Goal: Communication & Community: Ask a question

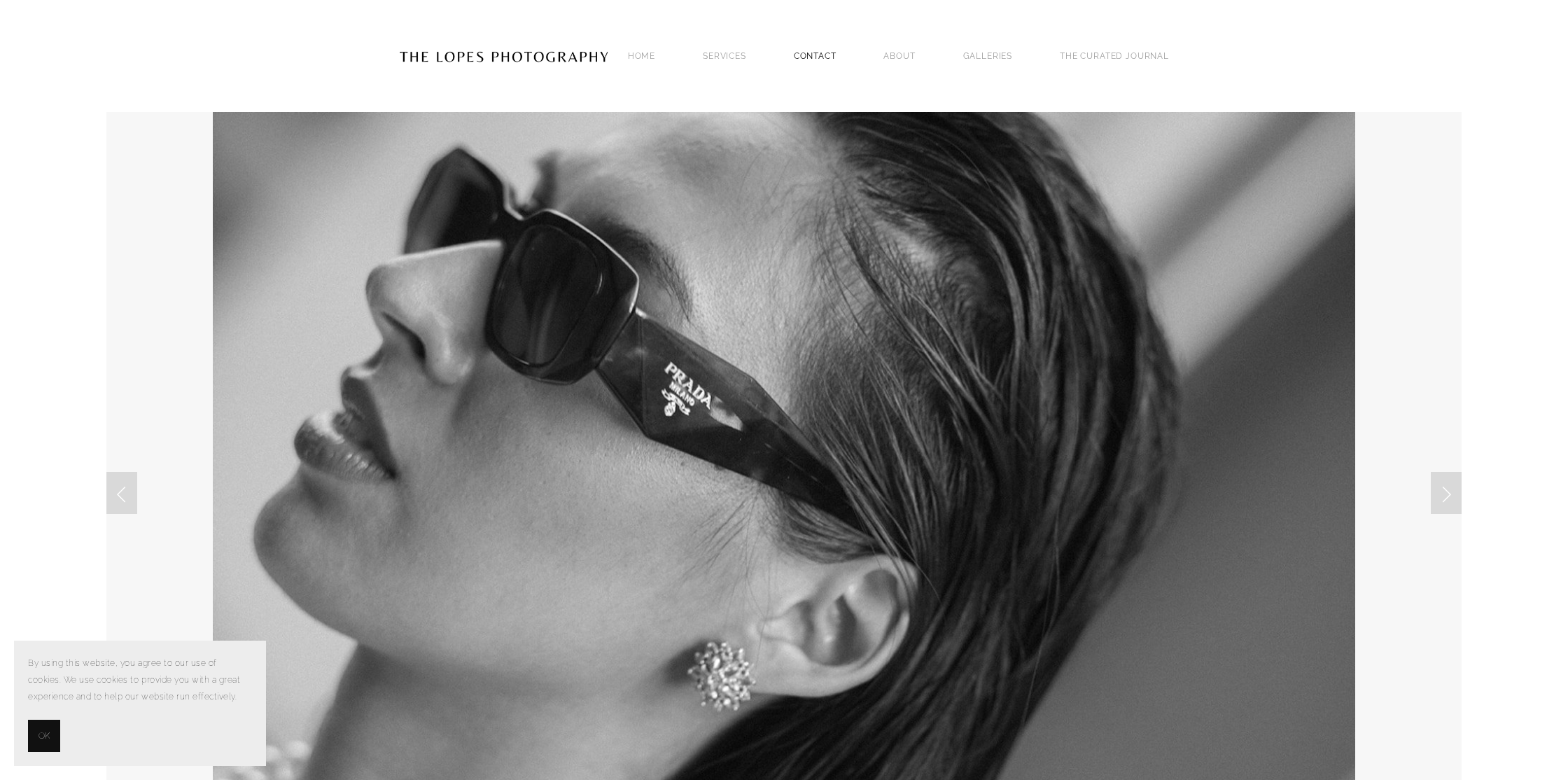
click at [812, 53] on link "Contact" at bounding box center [814, 56] width 42 height 19
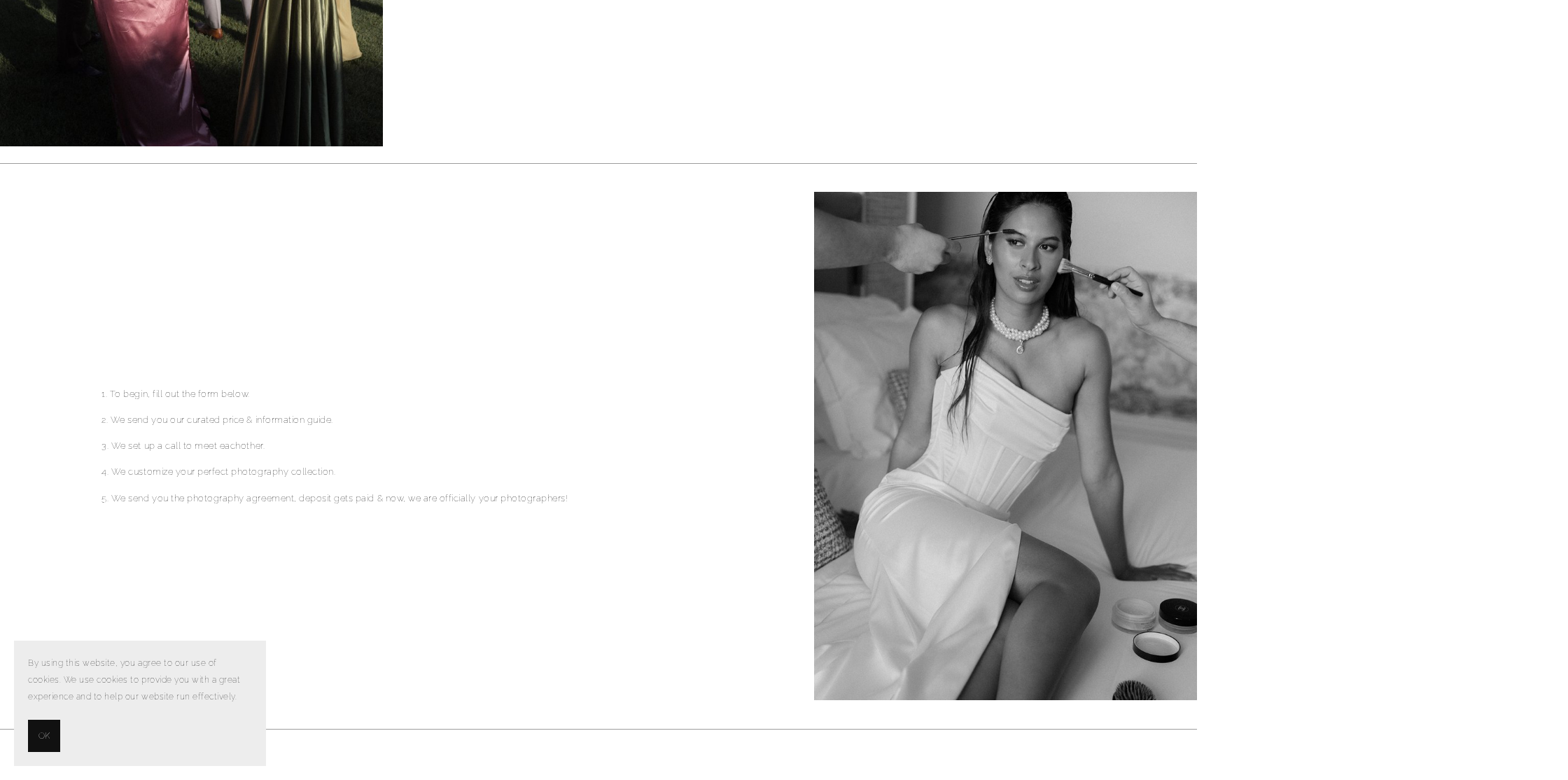
scroll to position [531, 0]
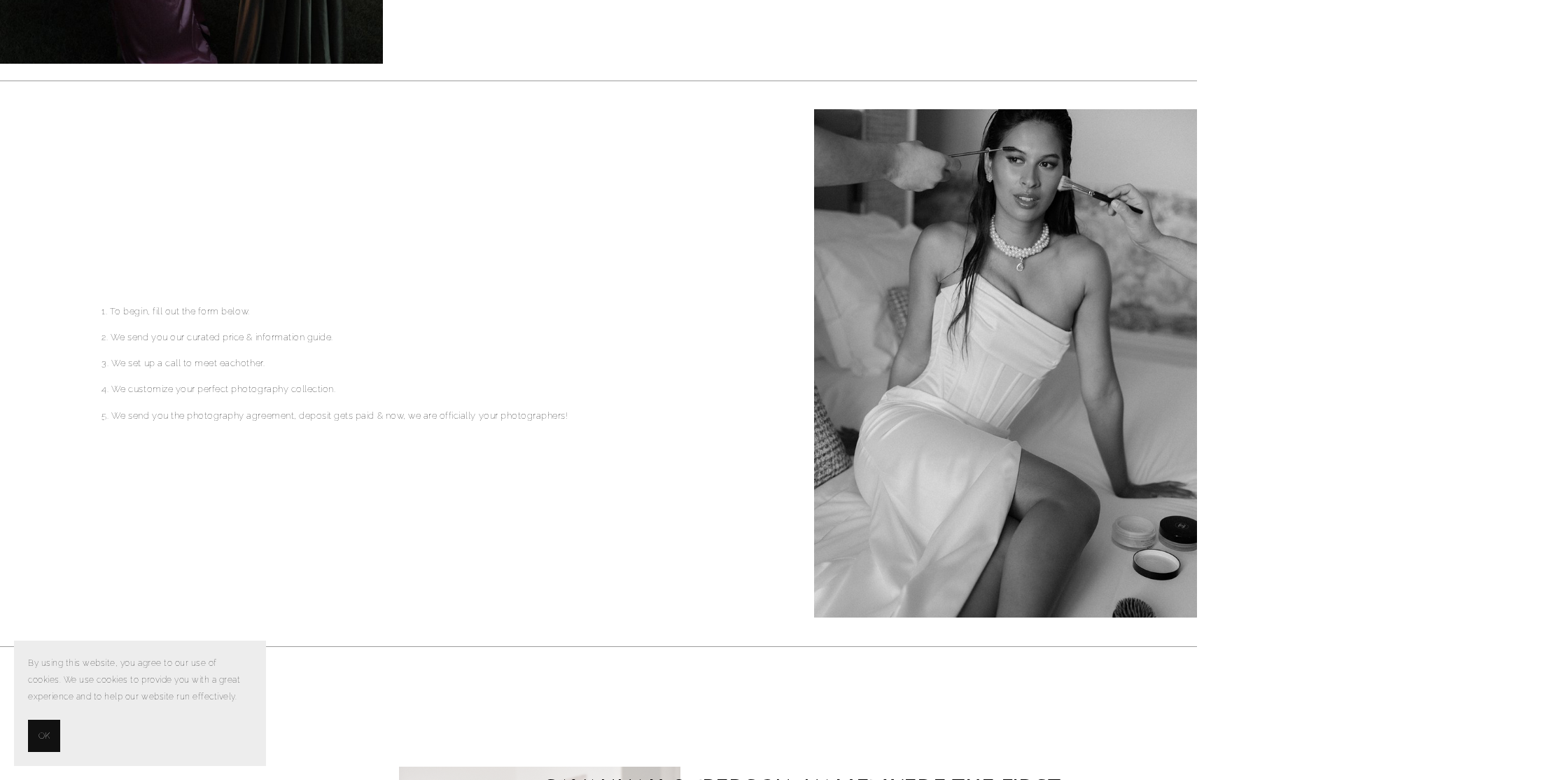
click at [44, 737] on span "OK" at bounding box center [44, 735] width 11 height 17
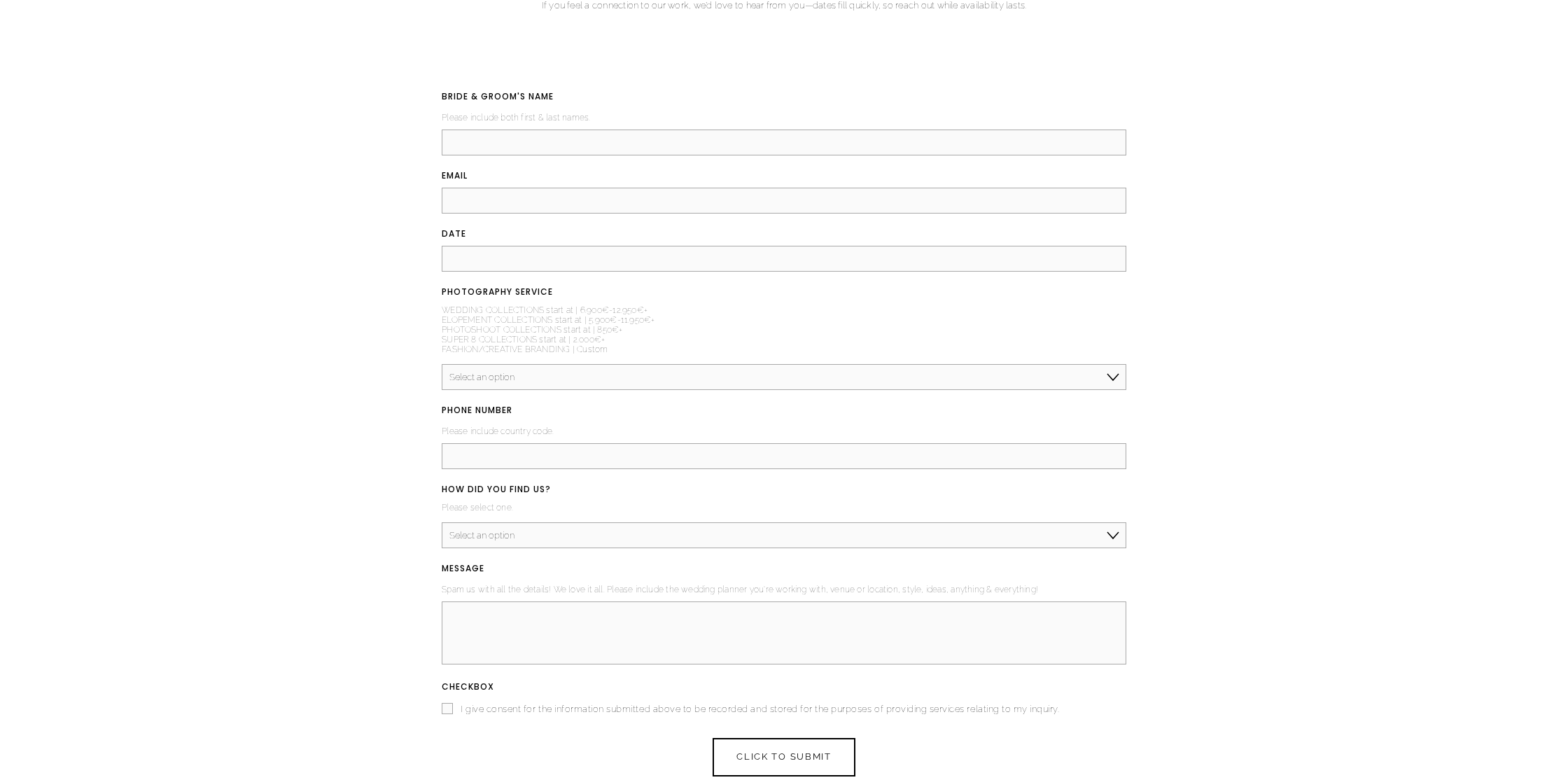
scroll to position [1897, 0]
click at [515, 380] on select "Select an option Elopement, Civil or Micro Wedding | Less than 50 guests Mid-Si…" at bounding box center [784, 378] width 685 height 26
select select "Mid-Size Wedding | 50-200 guests"
click at [543, 139] on input "BRIDE & GROOM'S NAME (required)" at bounding box center [784, 145] width 685 height 26
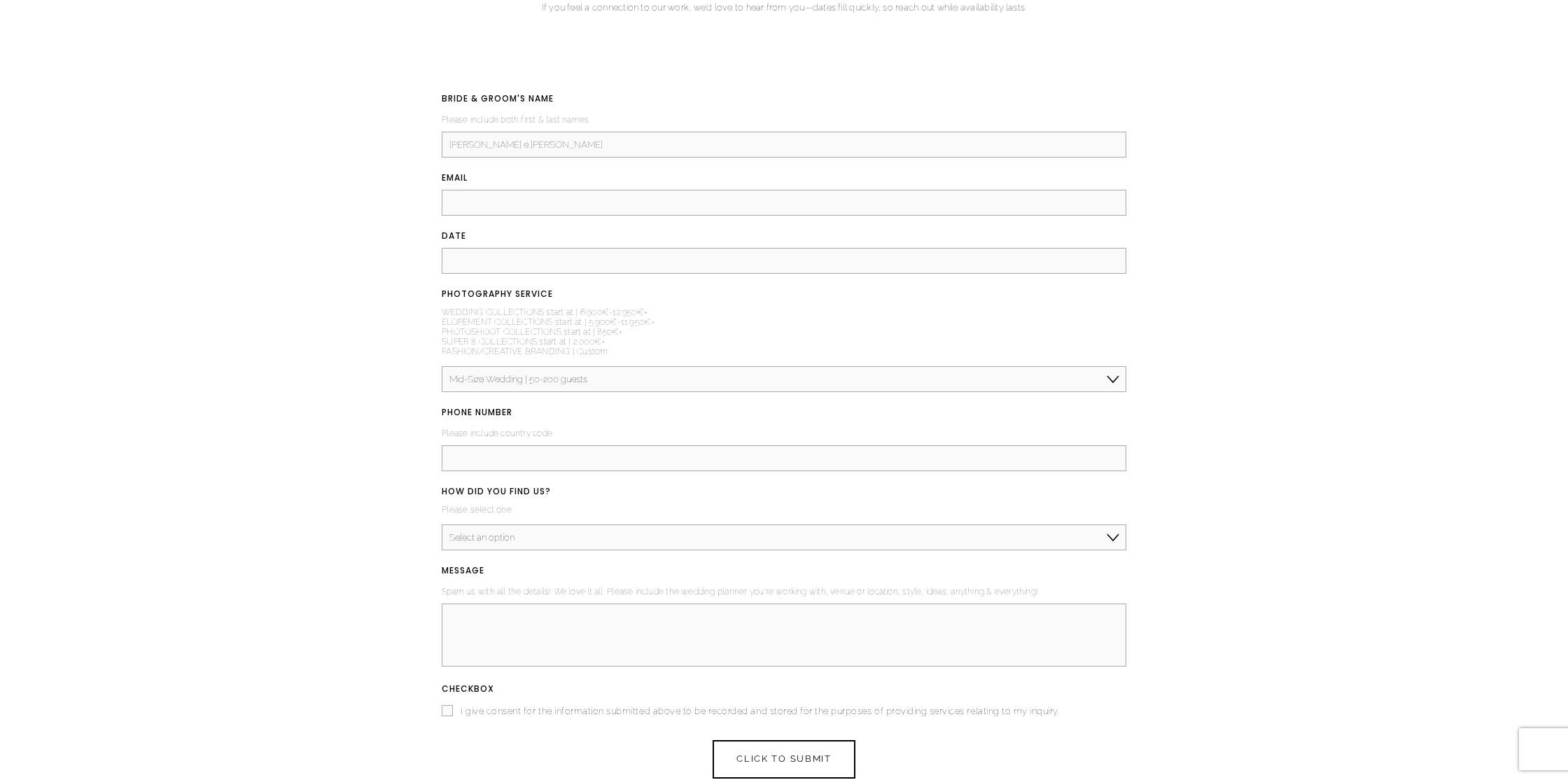
type input "Inês e António"
click at [483, 214] on input "Email (required)" at bounding box center [784, 202] width 685 height 26
paste input "inesapatricio89@gmail.com"
type input "inesapatricio89@gmail.com"
click at [477, 264] on input "DATE (required)" at bounding box center [784, 261] width 685 height 26
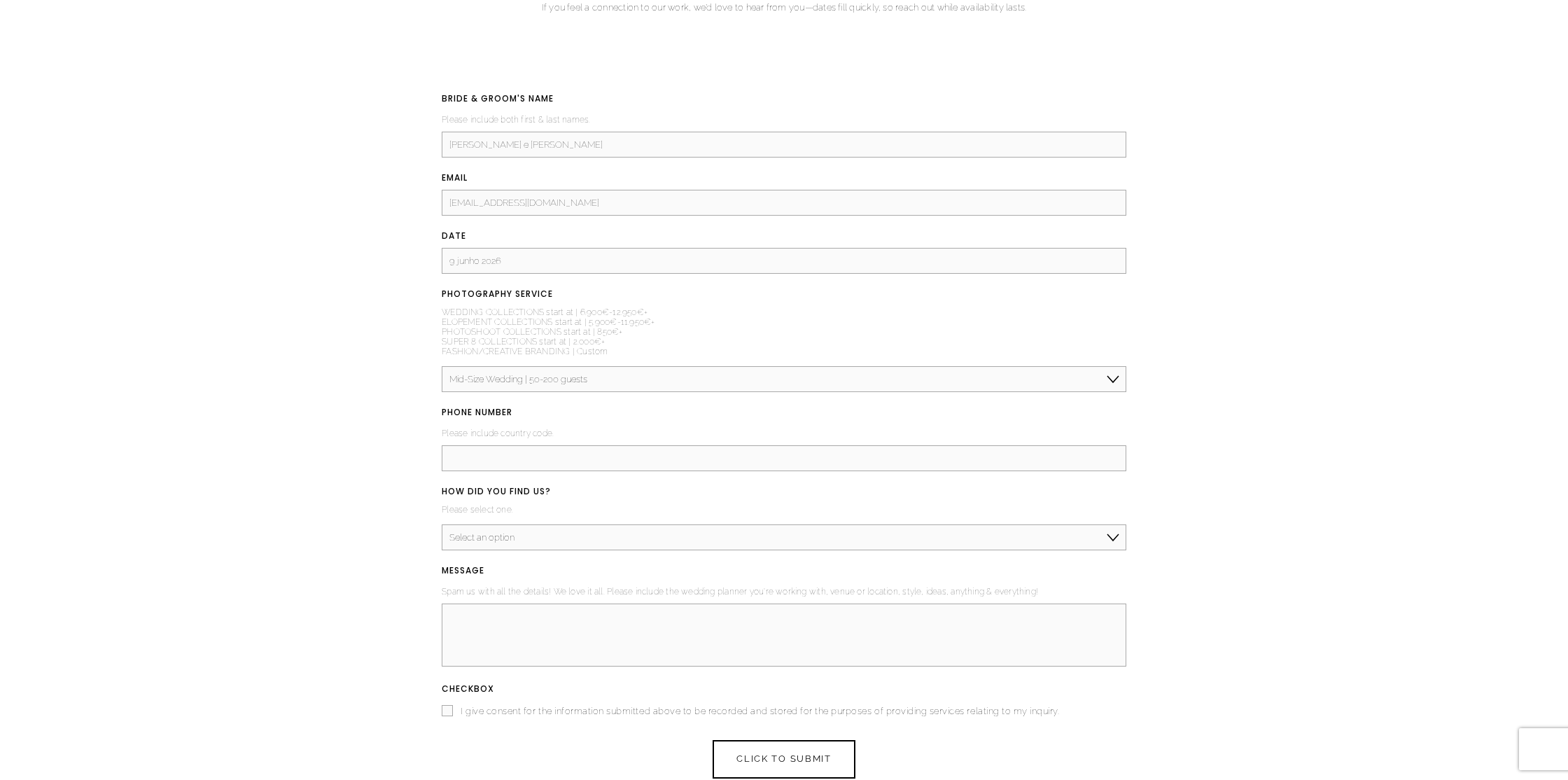
type input "9 junho 2026"
click at [519, 540] on select "Select an option Instagram TikTok Google Pinterest Magazine or Blog Referral/Re…" at bounding box center [784, 537] width 685 height 26
select select "Google"
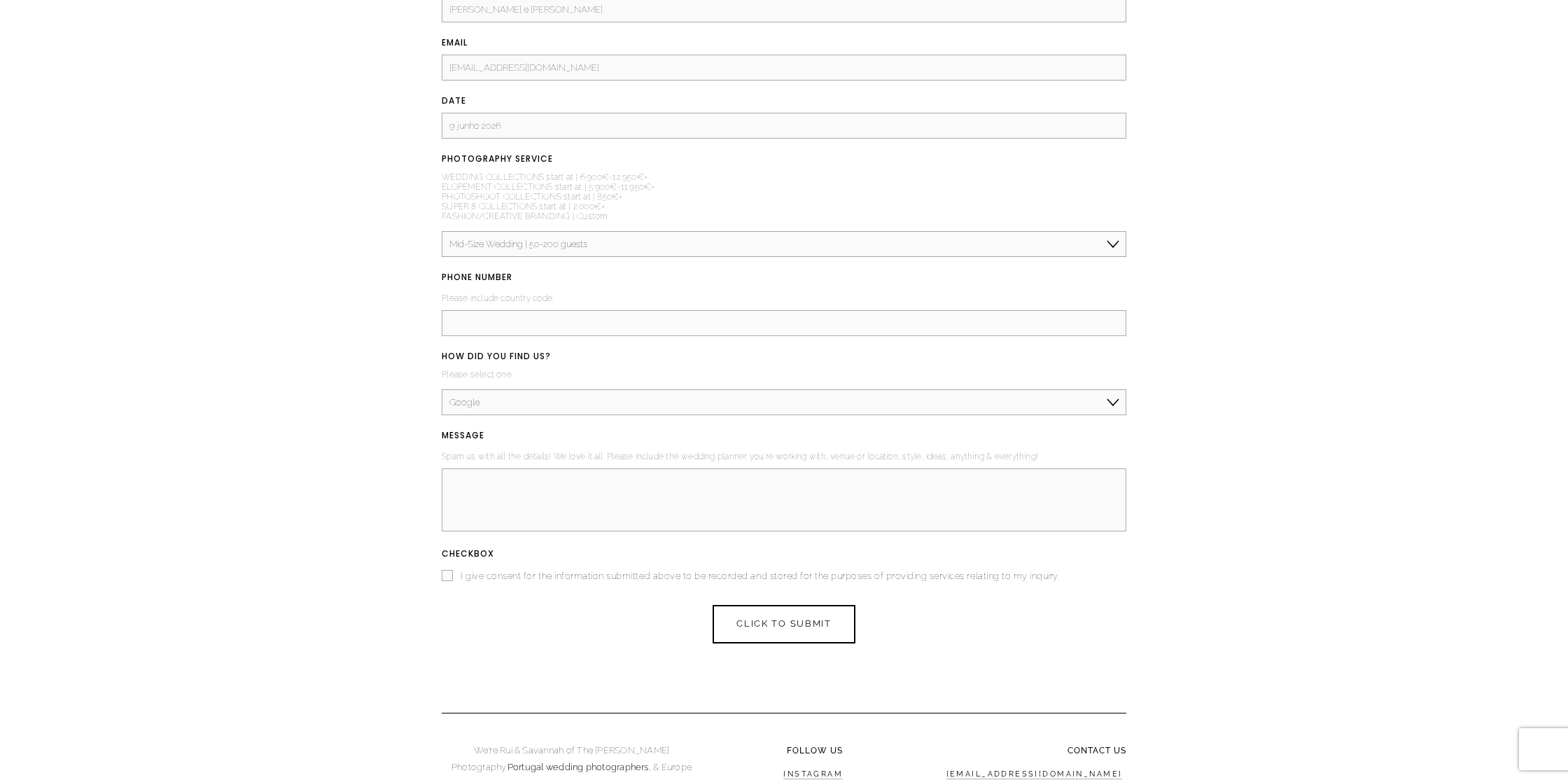
scroll to position [2032, 0]
click at [576, 485] on textarea "MESSAGE (required)" at bounding box center [784, 499] width 685 height 63
paste textarea "Olá, parabéns pelo teu bonito trabalho. Vamos partilhar um pouco do que já temo…"
click at [464, 488] on textarea "MESSAGE (required)" at bounding box center [784, 499] width 685 height 63
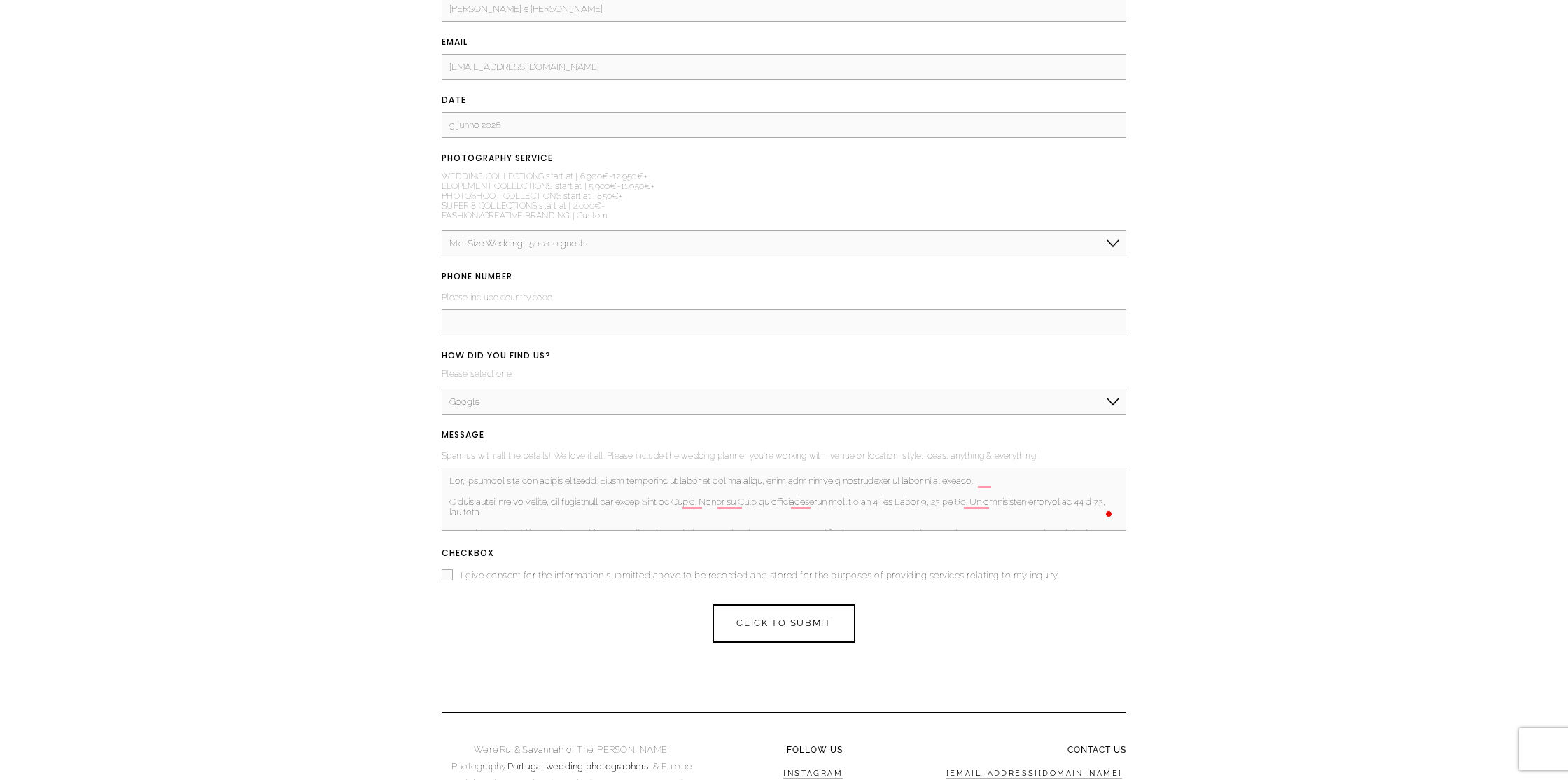
click at [528, 486] on textarea "MESSAGE (required)" at bounding box center [784, 499] width 685 height 63
drag, startPoint x: 739, startPoint y: 507, endPoint x: 740, endPoint y: 518, distance: 11.0
click at [740, 518] on textarea "MESSAGE (required)" at bounding box center [784, 499] width 685 height 63
click at [714, 523] on textarea "MESSAGE (required)" at bounding box center [784, 499] width 685 height 63
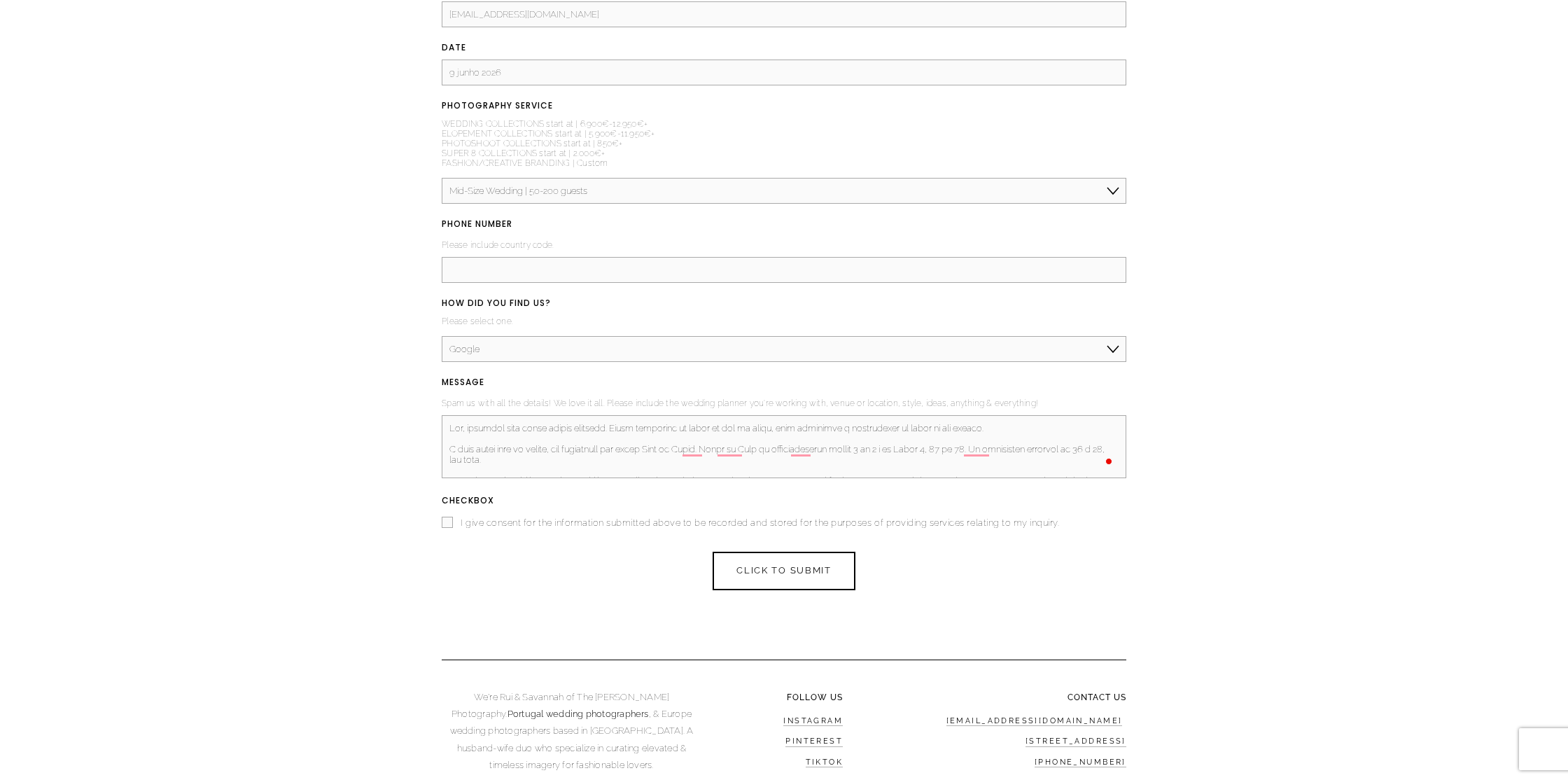
click at [1035, 455] on textarea "MESSAGE (required)" at bounding box center [784, 446] width 685 height 63
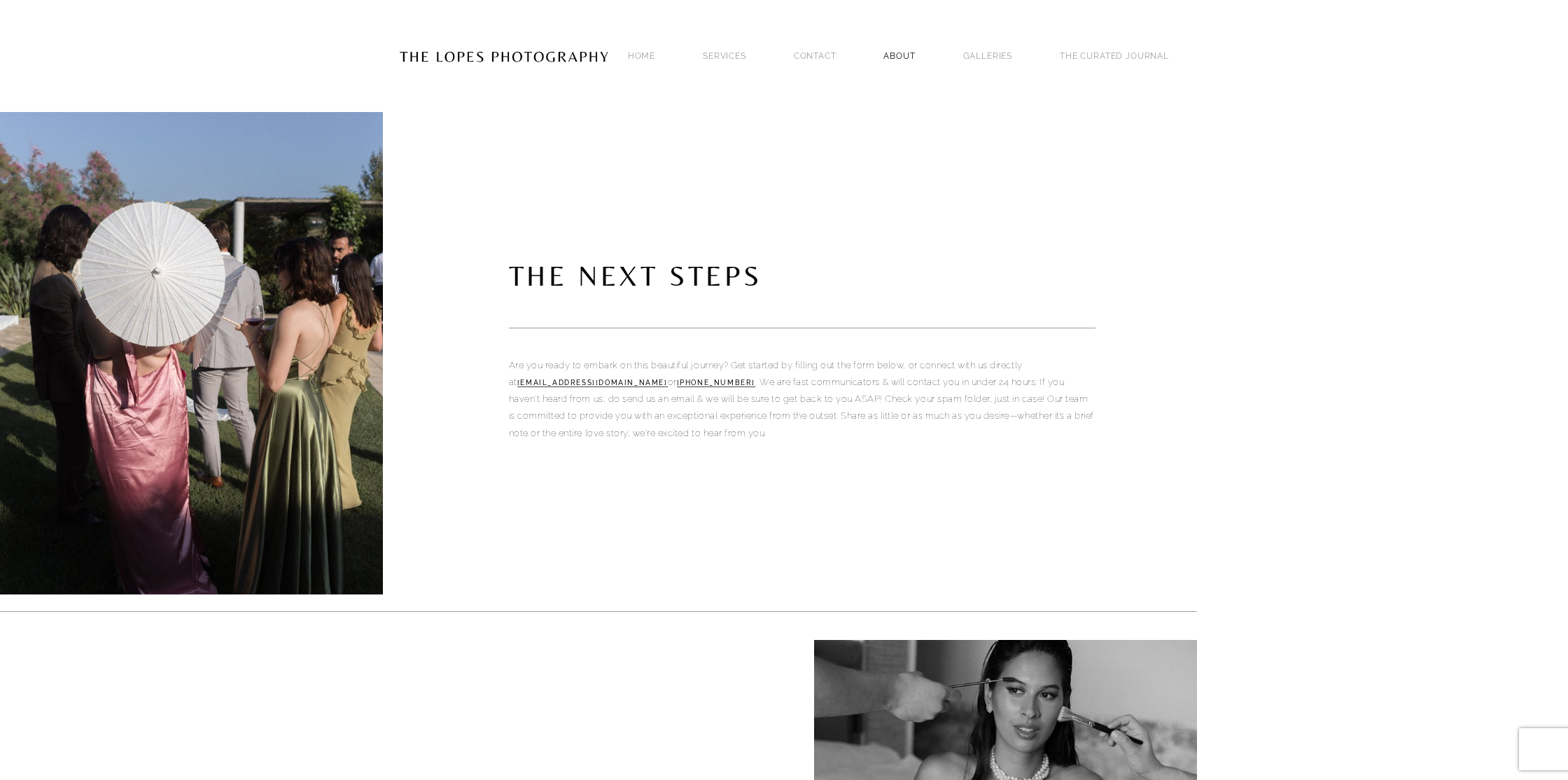
type textarea "Olá, parabéns pelo vosso bonito trabalho. Vamos partilhar um pouco do que já te…"
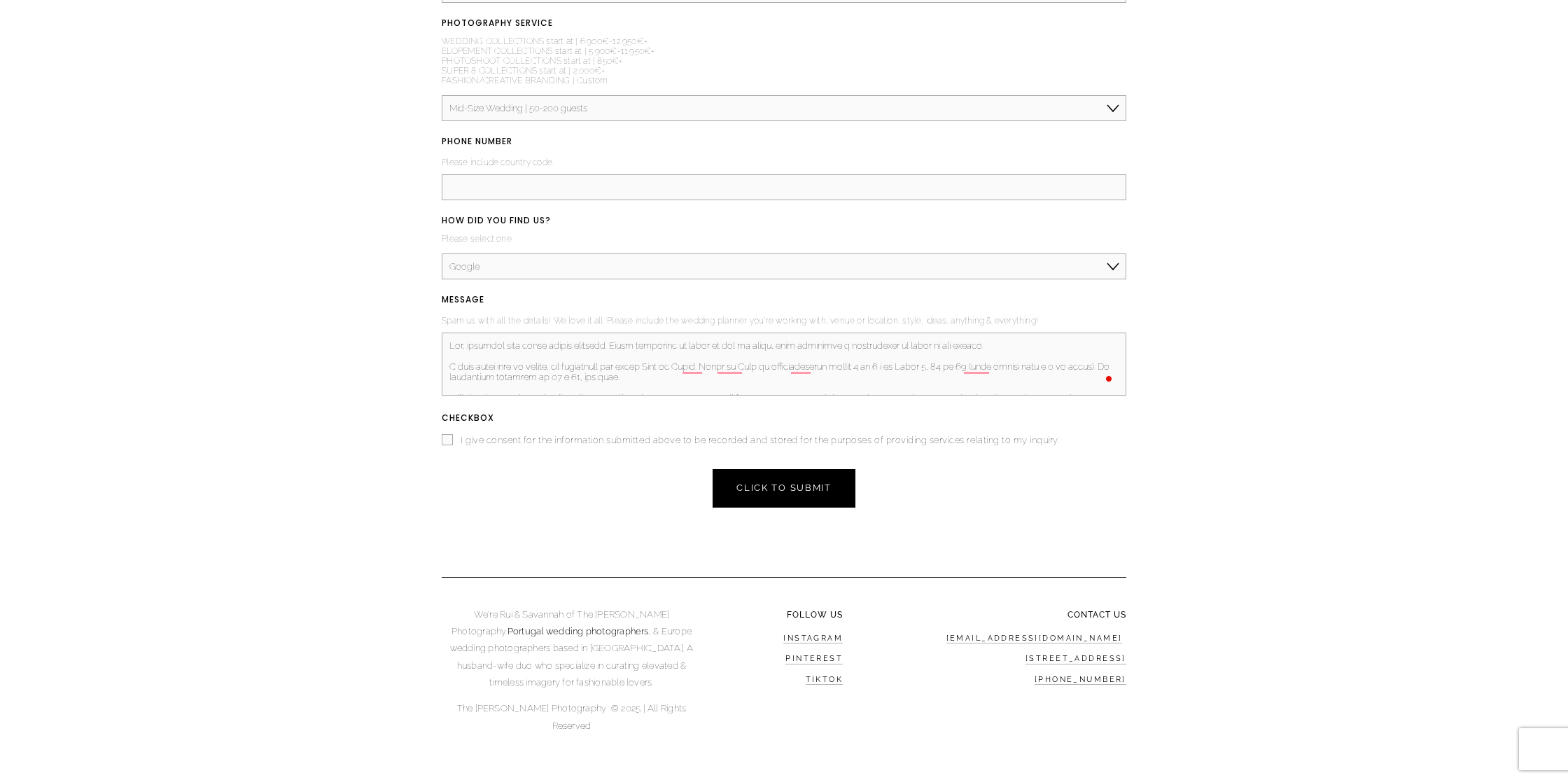
scroll to position [110, 0]
drag, startPoint x: 447, startPoint y: 342, endPoint x: 863, endPoint y: 587, distance: 482.8
click at [864, 588] on div "BRIDE & GROOM'S NAME (required) Please include both first & last names. Inês e …" at bounding box center [784, 296] width 709 height 953
paste textarea "Hello, congratulations on your beautiful work. We will share a little of what w…"
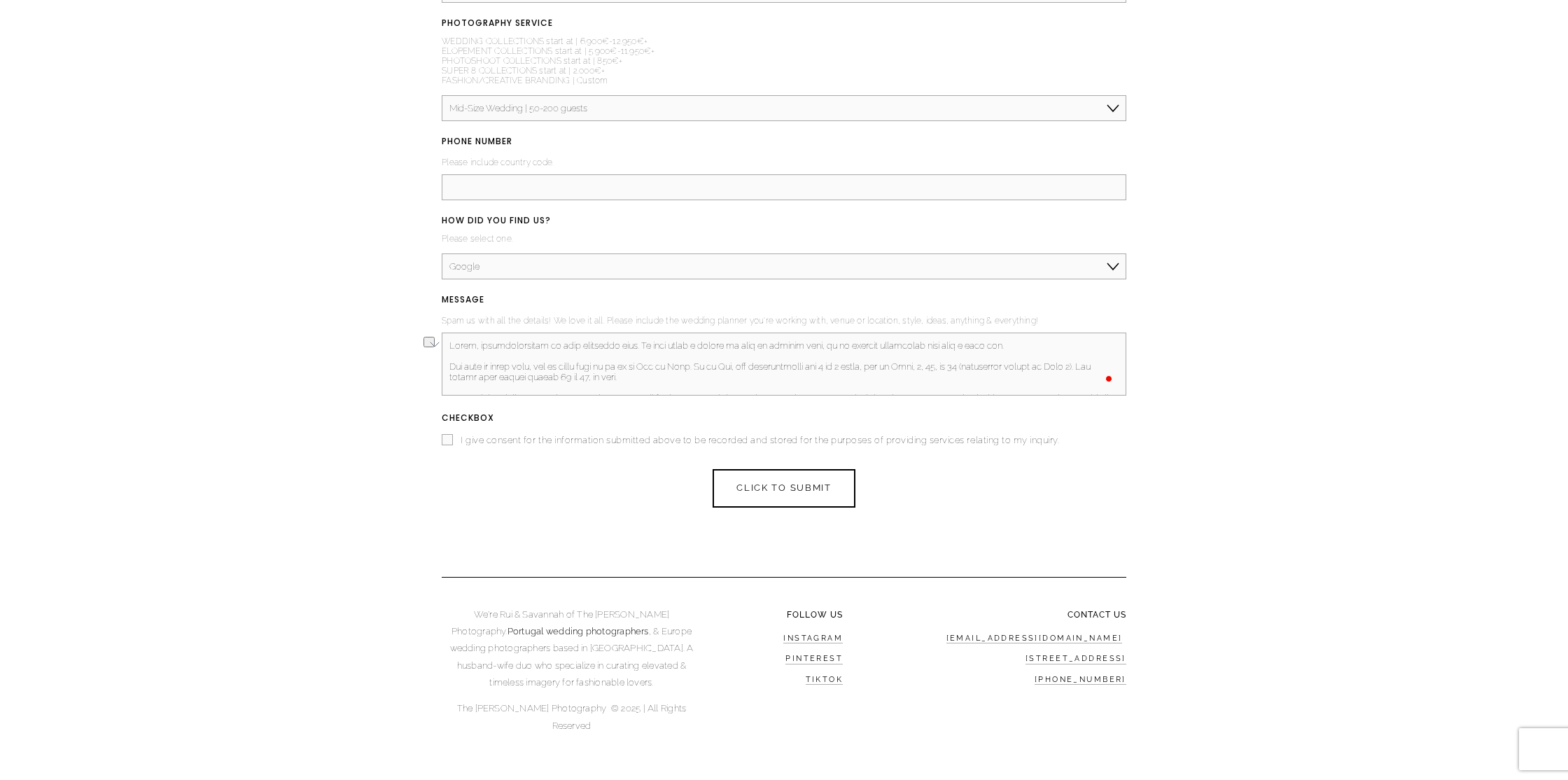
drag, startPoint x: 846, startPoint y: 344, endPoint x: 1002, endPoint y: 343, distance: 156.0
click at [1002, 343] on textarea "MESSAGE (required)" at bounding box center [784, 364] width 685 height 63
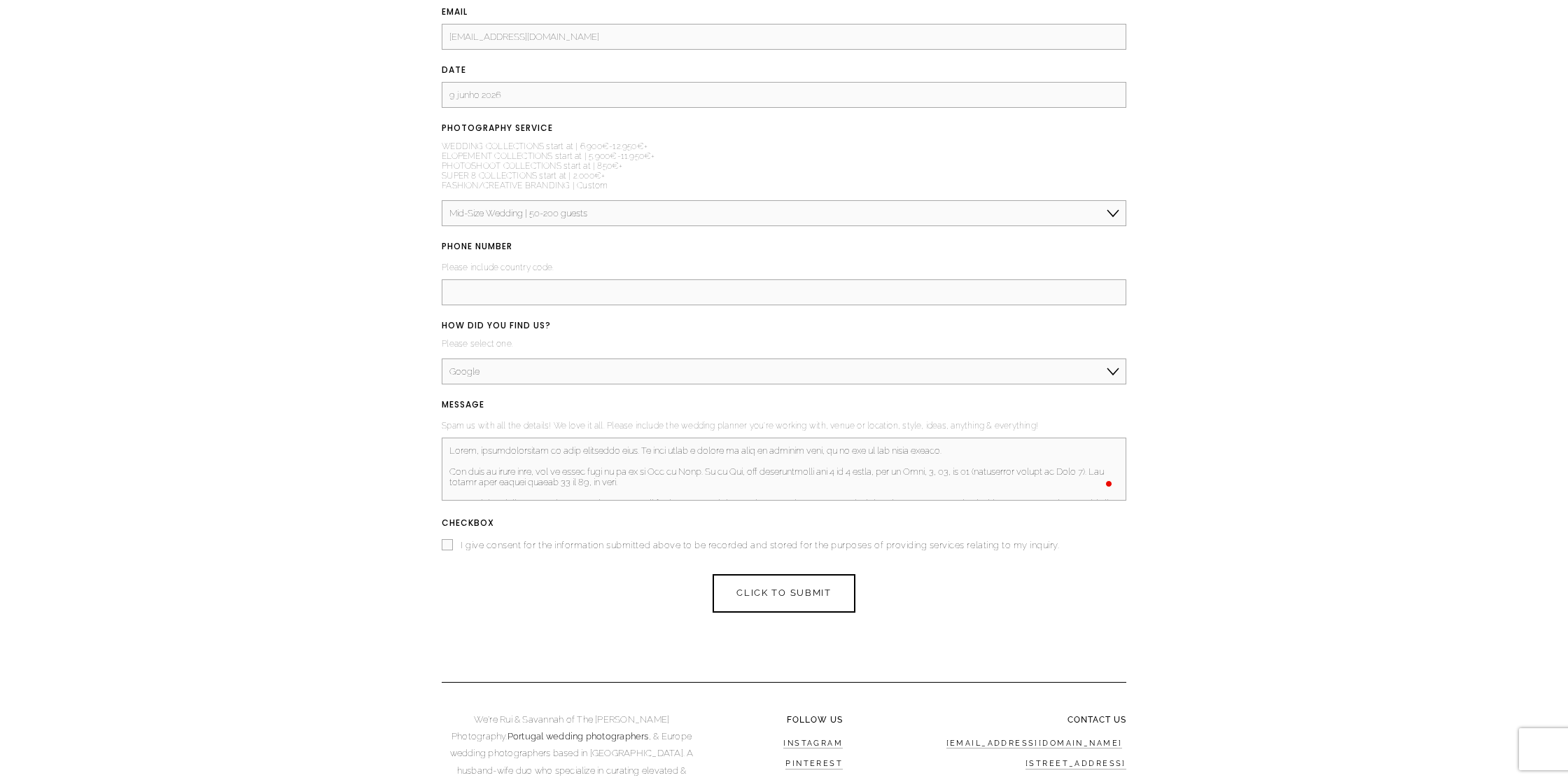
click at [750, 474] on textarea "MESSAGE (required)" at bounding box center [784, 468] width 685 height 63
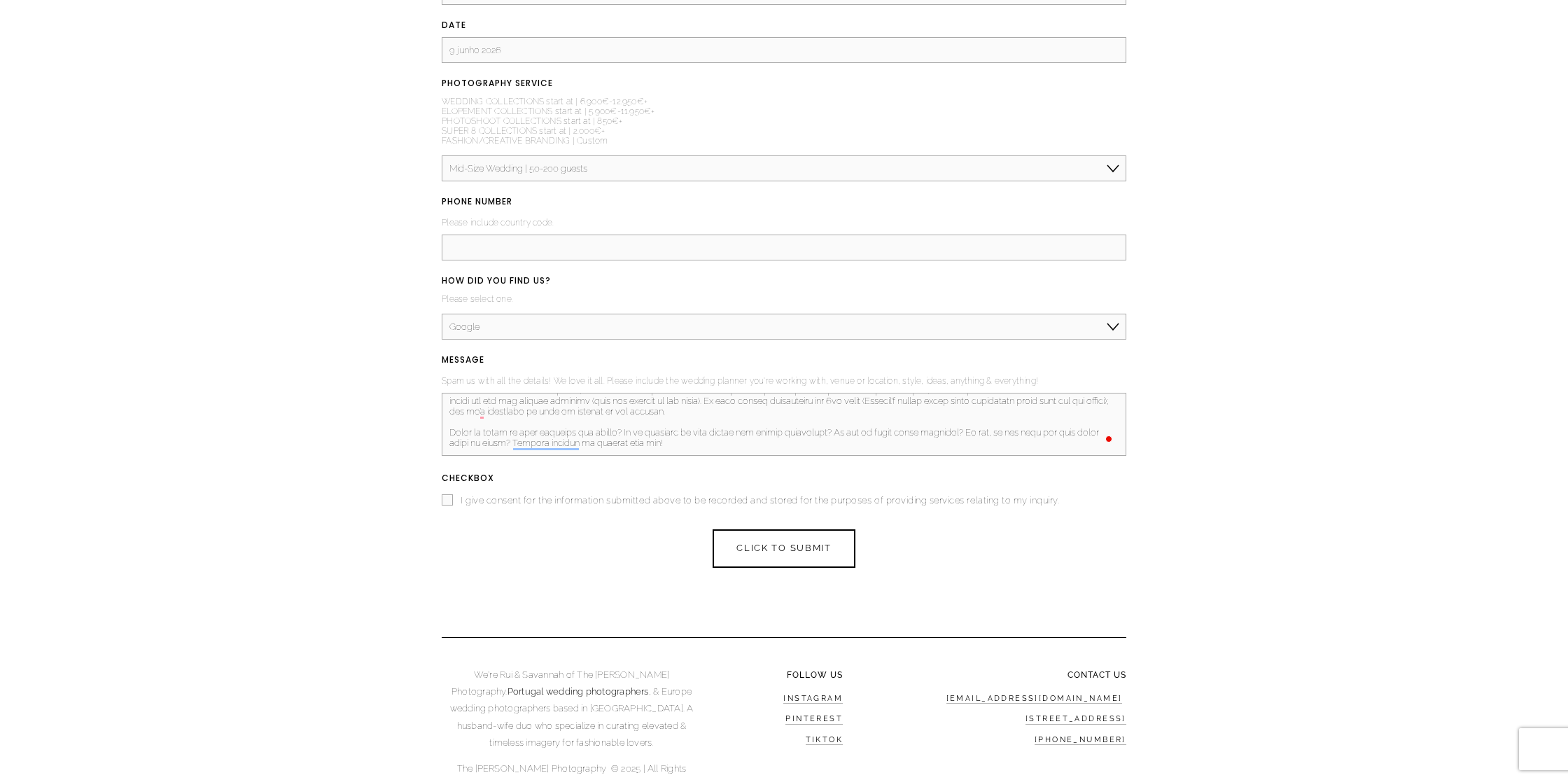
drag, startPoint x: 962, startPoint y: 436, endPoint x: 929, endPoint y: 437, distance: 33.0
click at [929, 437] on textarea "MESSAGE (required)" at bounding box center [784, 424] width 685 height 63
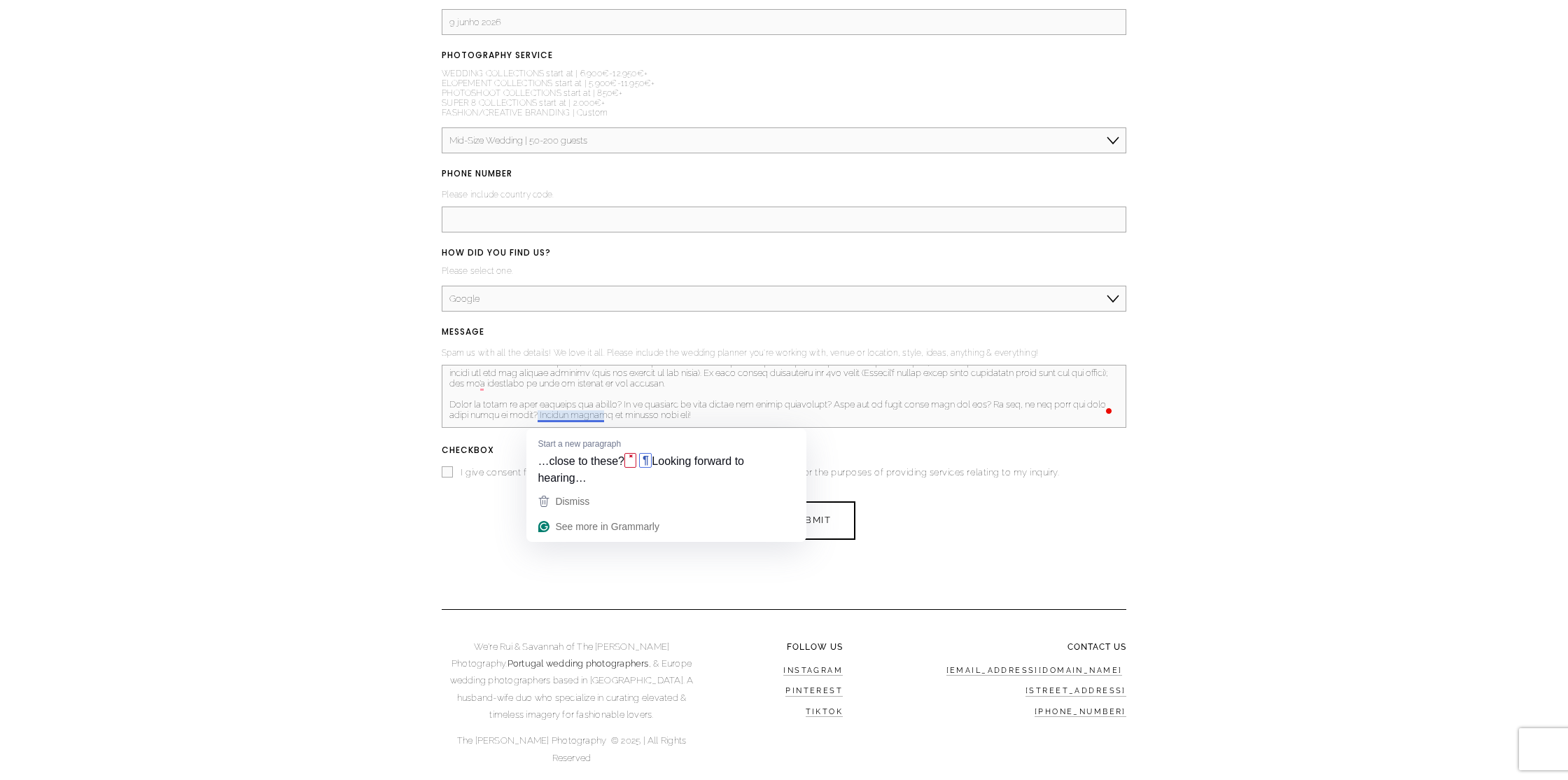
click at [766, 417] on textarea "MESSAGE (required)" at bounding box center [784, 396] width 685 height 63
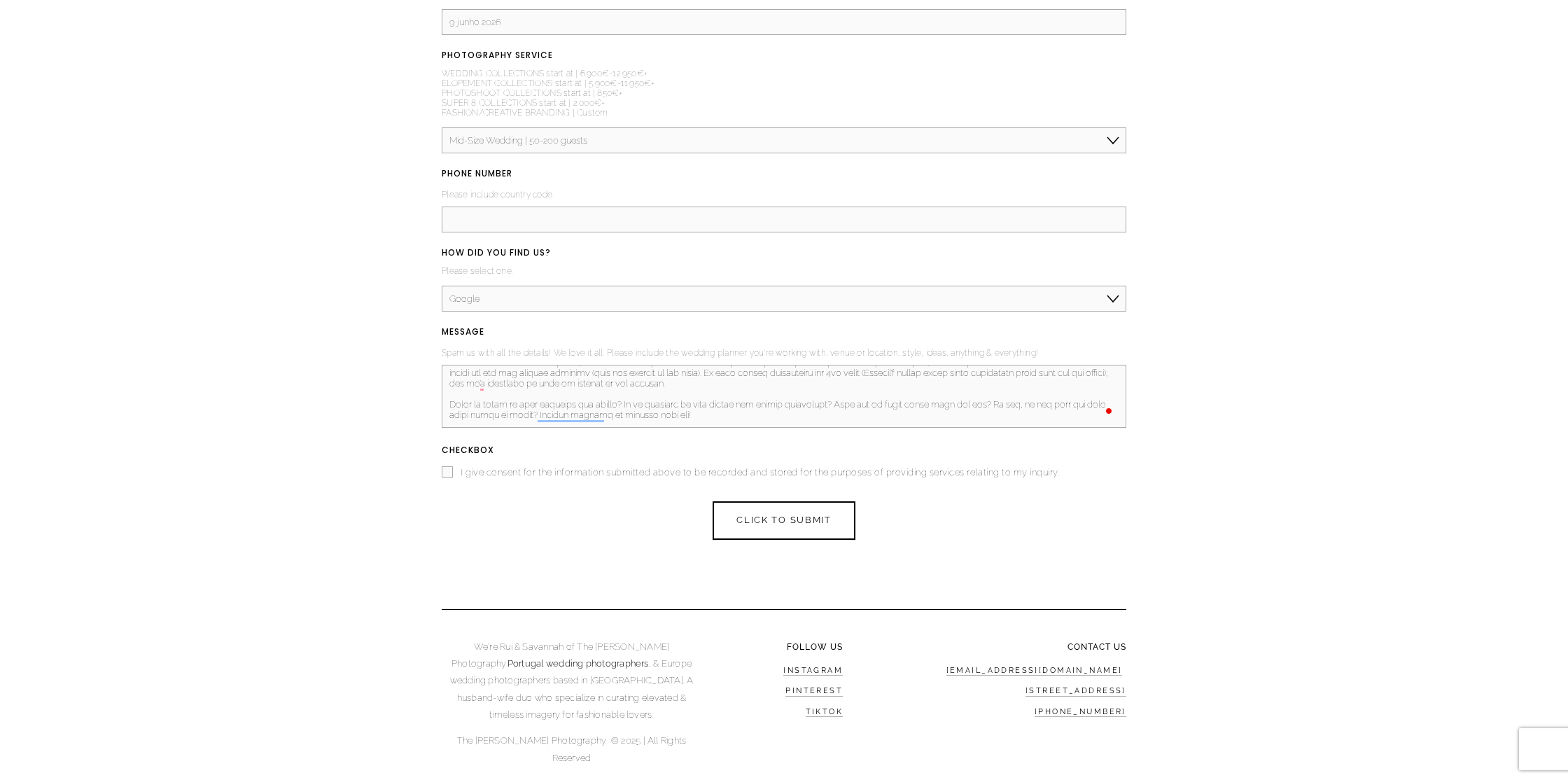
type textarea "Hello, congratulations on your beautiful work. We will share a little of what w…"
click at [448, 477] on input "I give consent for the information submitted above to be recorded and stored fo…" at bounding box center [448, 472] width 11 height 11
checkbox input "true"
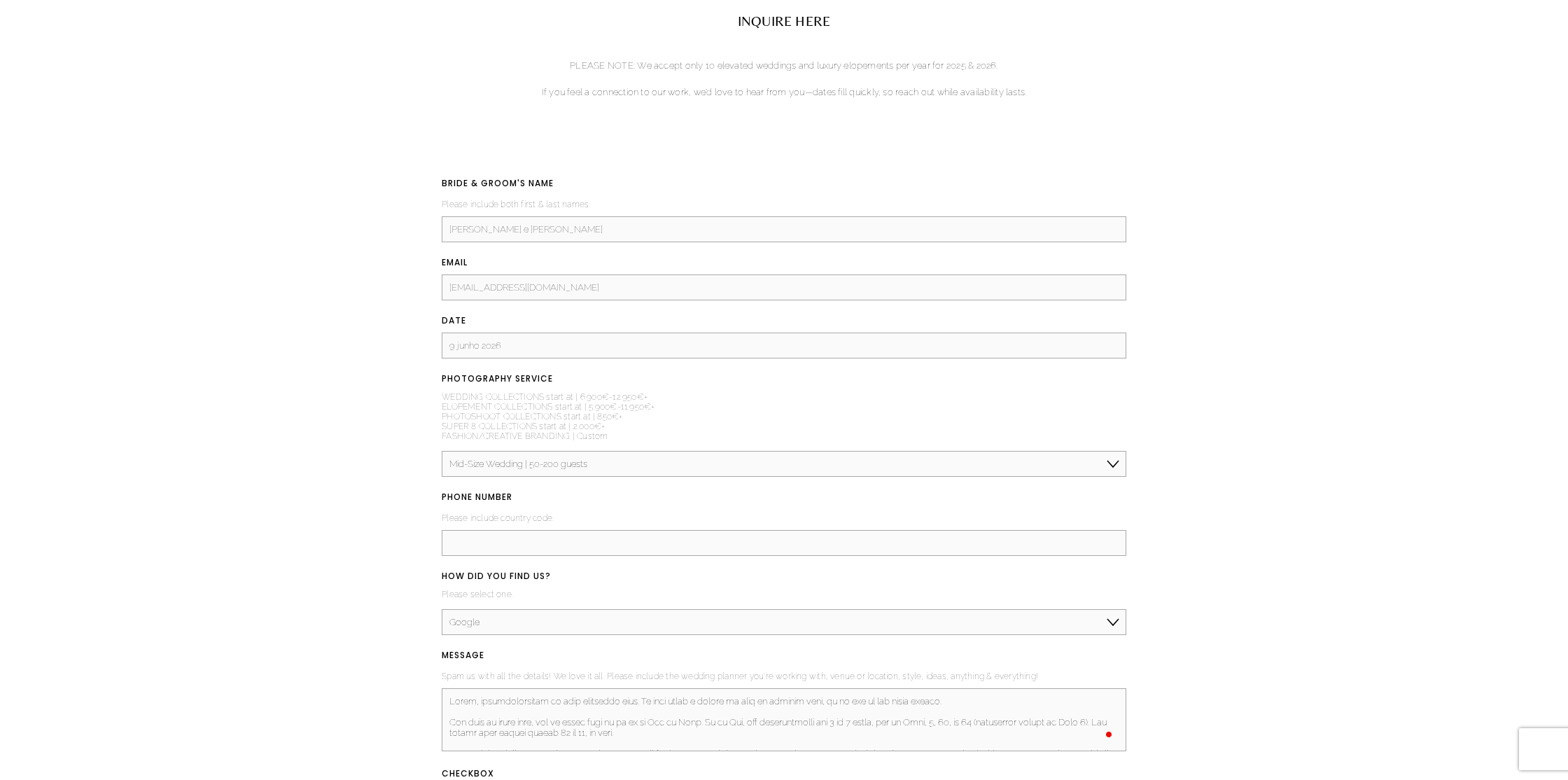
click at [470, 233] on input "Inês e António" at bounding box center [784, 229] width 685 height 26
click at [603, 227] on input "Inês Patrício e António" at bounding box center [784, 229] width 685 height 26
click at [585, 238] on input "Inês Patrício e António" at bounding box center [784, 229] width 685 height 26
drag, startPoint x: 607, startPoint y: 233, endPoint x: 382, endPoint y: 237, distance: 225.0
click at [384, 236] on div "BRIDE & GROOM'S NAME (required) Please include both first & last names. Inês Pa…" at bounding box center [783, 652] width 850 height 953
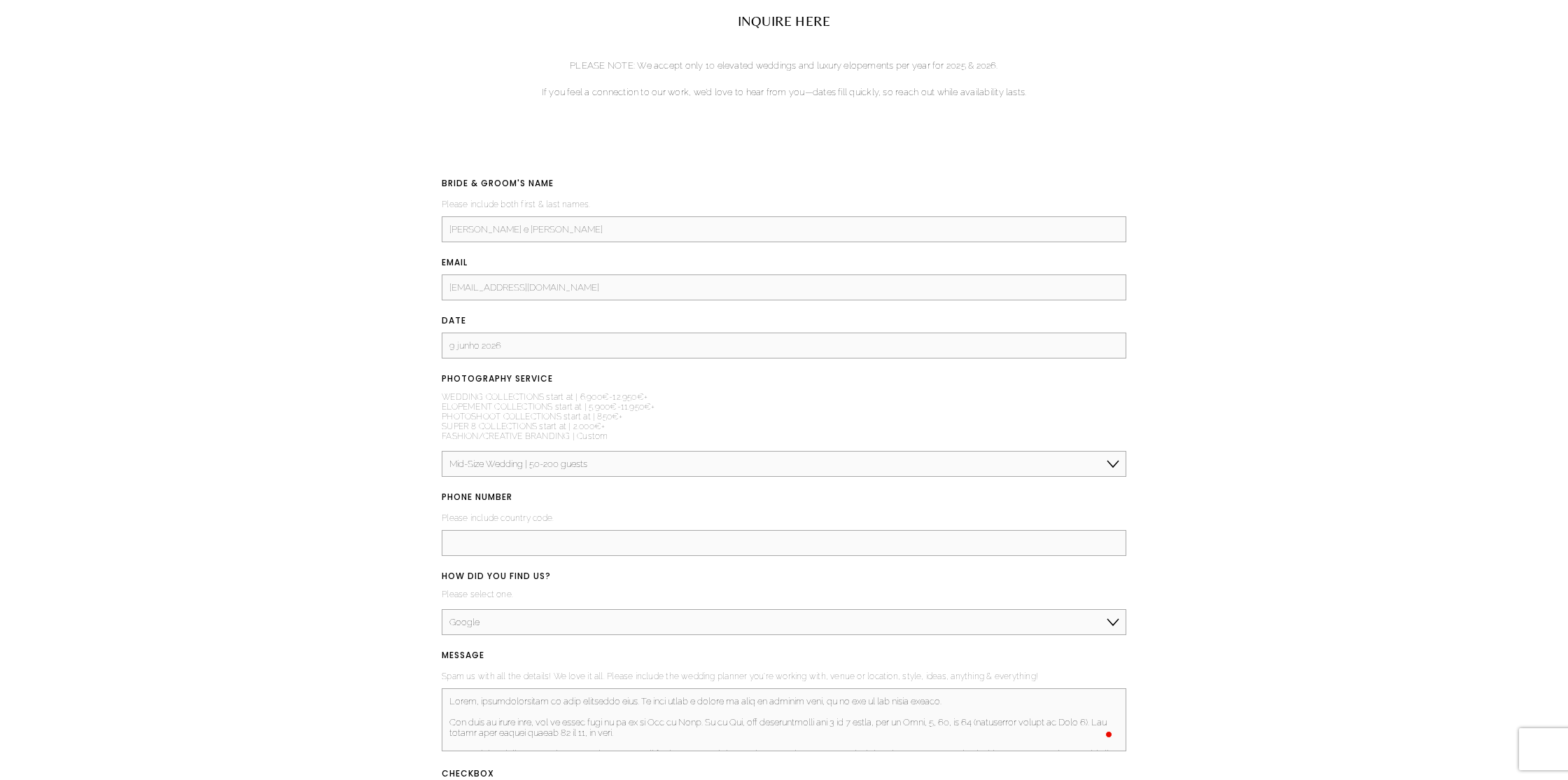
type input "Inês Patrício e António Falcão"
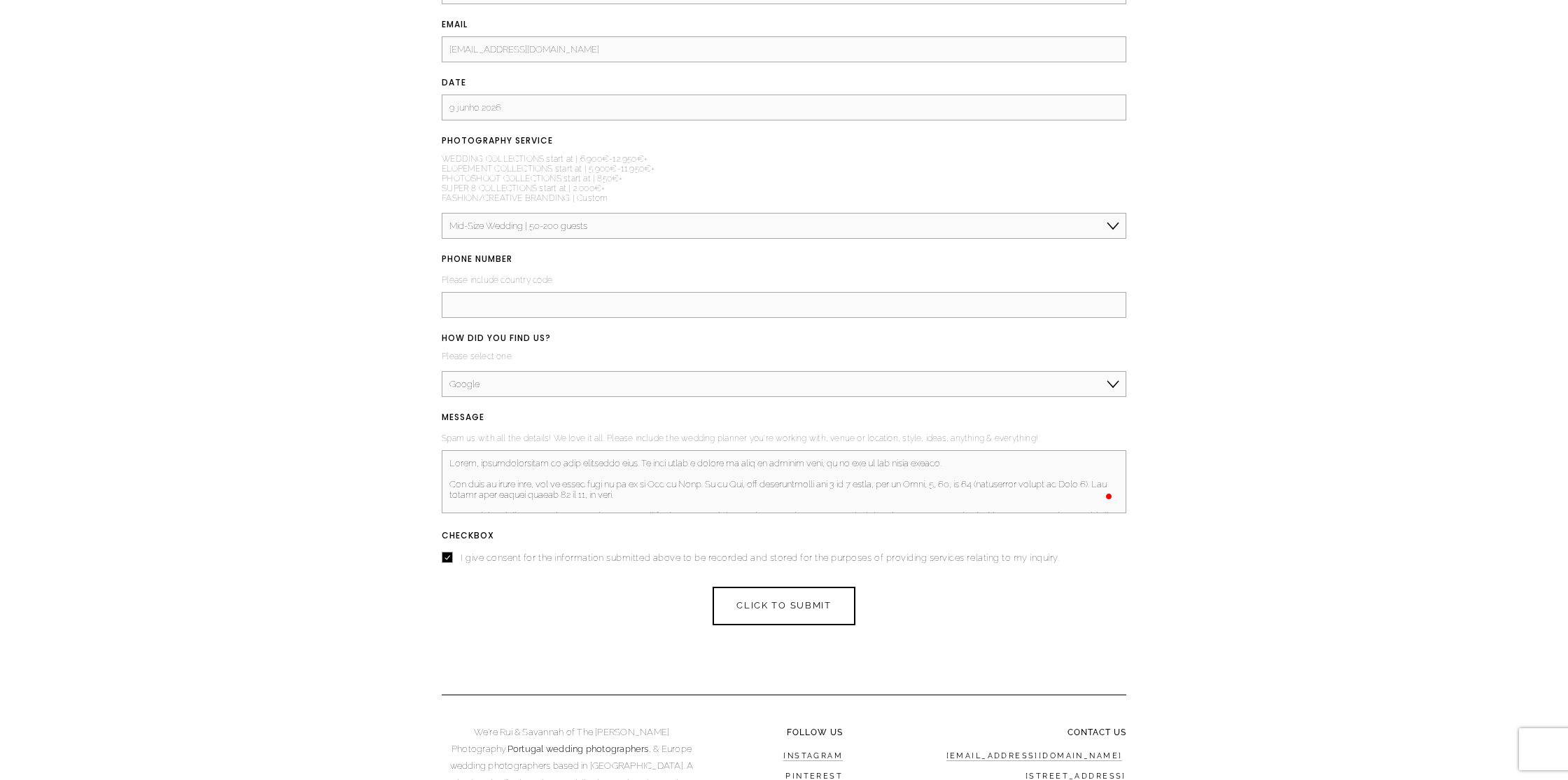
scroll to position [2174, 0]
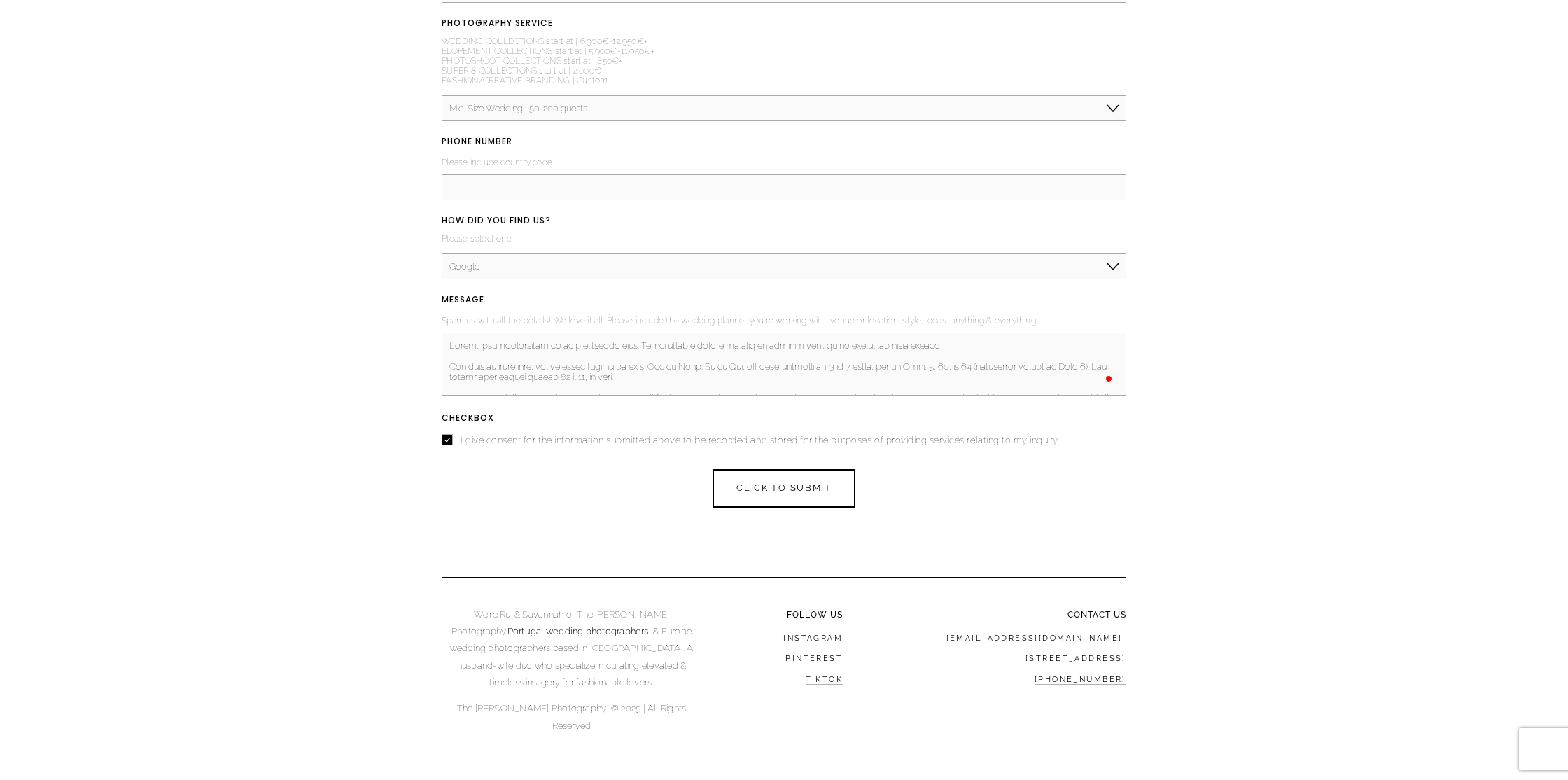
drag, startPoint x: 790, startPoint y: 484, endPoint x: 529, endPoint y: 344, distance: 296.2
click at [551, 341] on form "BRIDE & GROOM'S NAME (required) Please include both first & last names. Inês Pa…" at bounding box center [784, 163] width 685 height 686
click at [529, 345] on textarea "MESSAGE (required)" at bounding box center [784, 364] width 685 height 63
drag, startPoint x: 451, startPoint y: 347, endPoint x: 668, endPoint y: 415, distance: 227.4
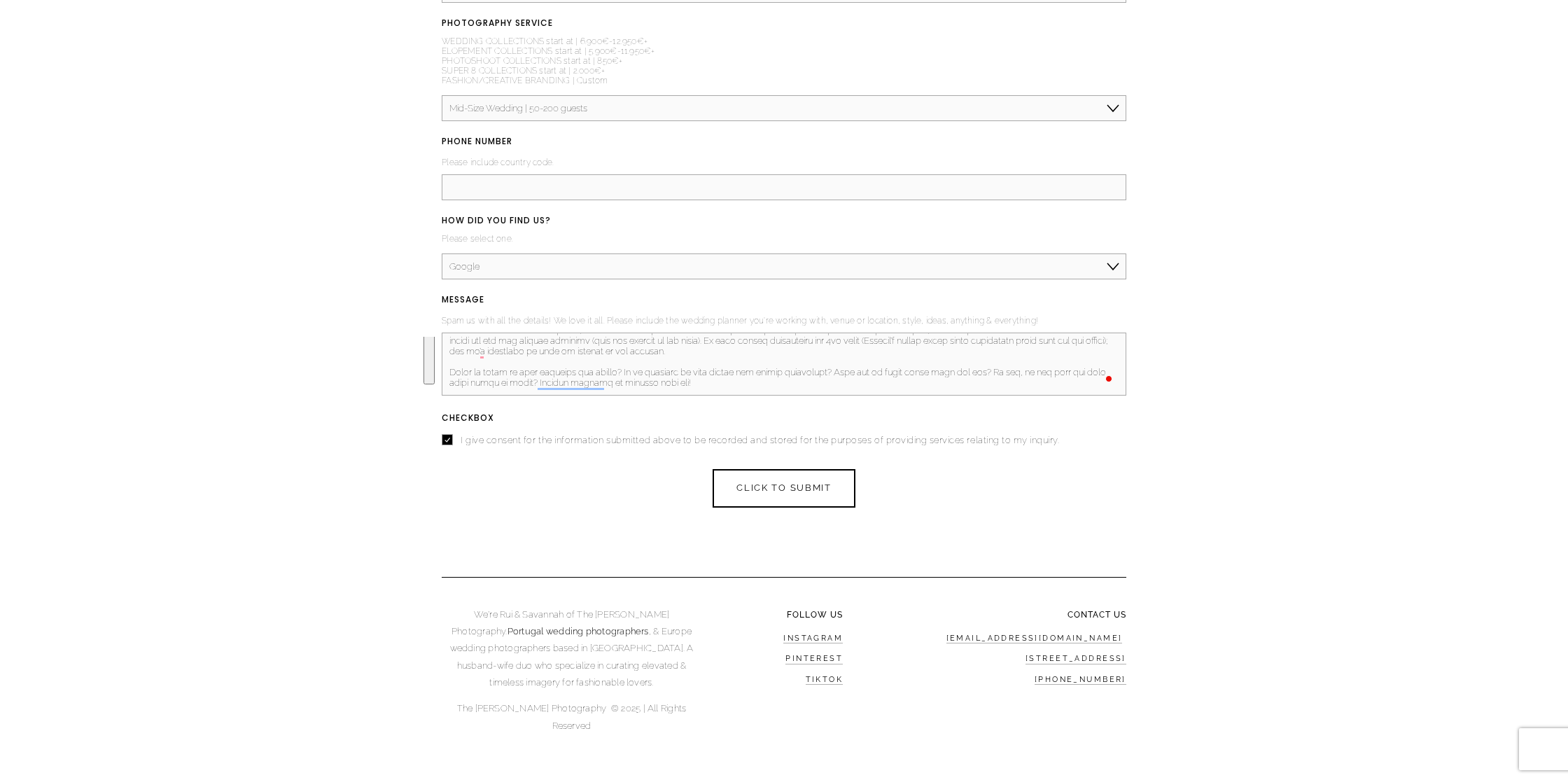
click at [646, 432] on div "BRIDE & GROOM'S NAME (required) Please include both first & last names. Inês Pa…" at bounding box center [784, 134] width 685 height 628
click at [699, 381] on textarea "MESSAGE (required)" at bounding box center [784, 364] width 685 height 63
drag, startPoint x: 805, startPoint y: 486, endPoint x: 625, endPoint y: 395, distance: 201.7
click at [630, 396] on form "BRIDE & GROOM'S NAME (required) Please include both first & last names. Inês Pa…" at bounding box center [784, 163] width 685 height 686
drag, startPoint x: 611, startPoint y: 382, endPoint x: 683, endPoint y: 380, distance: 72.0
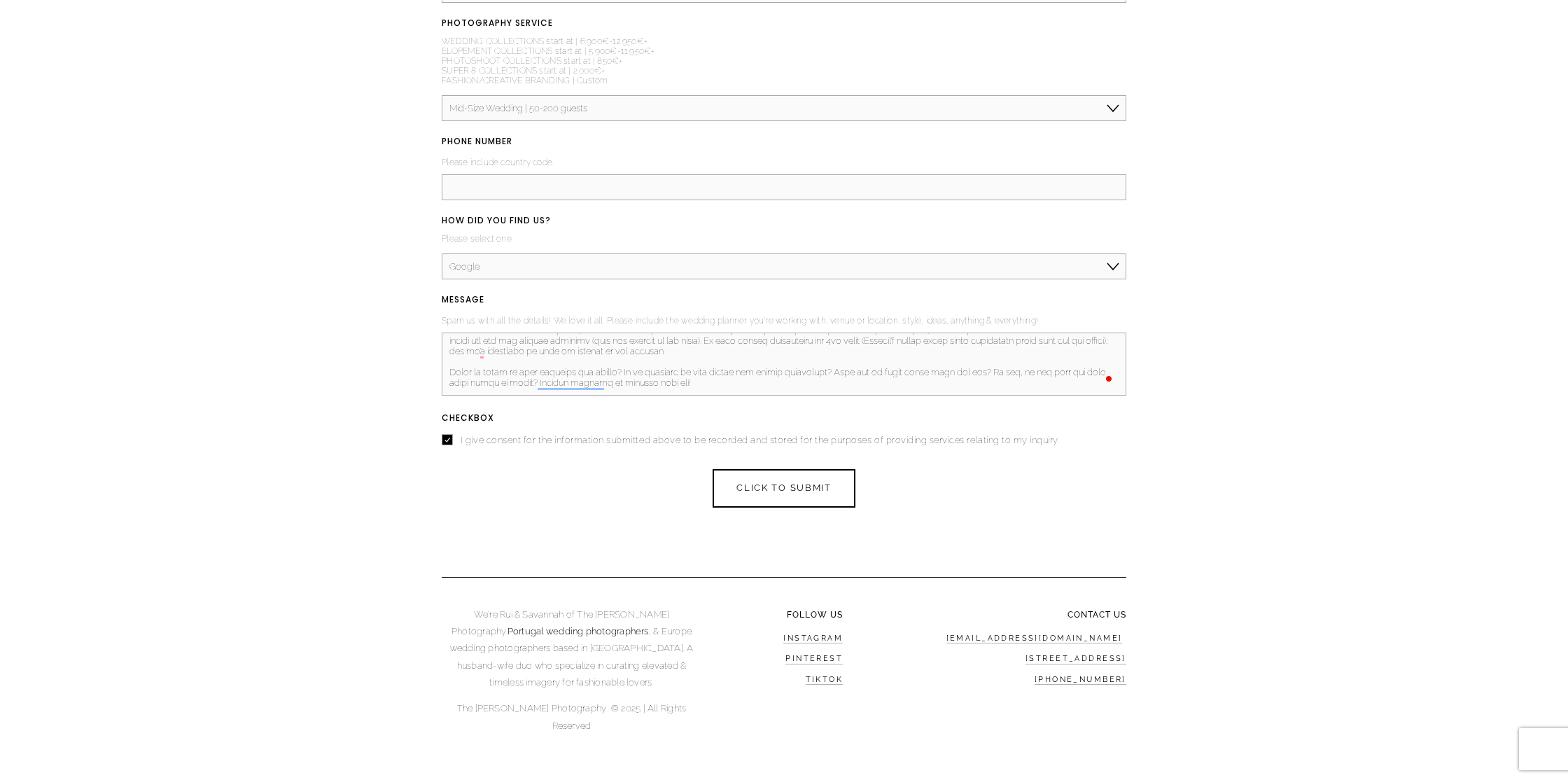
click at [611, 382] on textarea "MESSAGE (required)" at bounding box center [784, 364] width 685 height 63
drag, startPoint x: 711, startPoint y: 380, endPoint x: 353, endPoint y: 267, distance: 375.4
click at [353, 267] on div "INQUIRE HERE PLEASE NOTE: We accept only 10 elevated weddings and luxury elopem…" at bounding box center [784, 200] width 1568 height 1160
paste textarea "Hello, congratulations on your beautiful work. We will share a little of what w…"
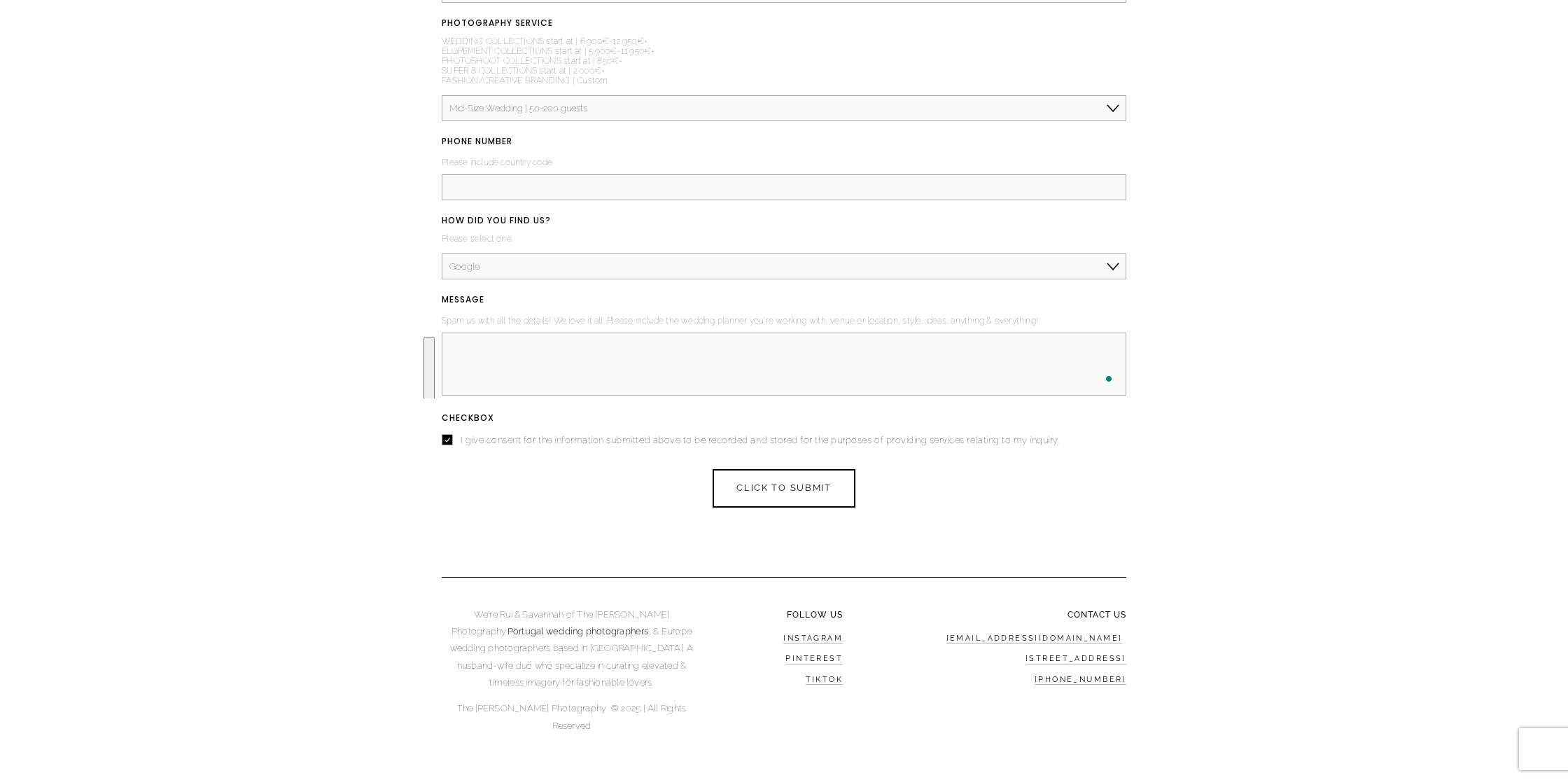
type textarea "Hello, congratulations on your beautiful work. We will share a little of what w…"
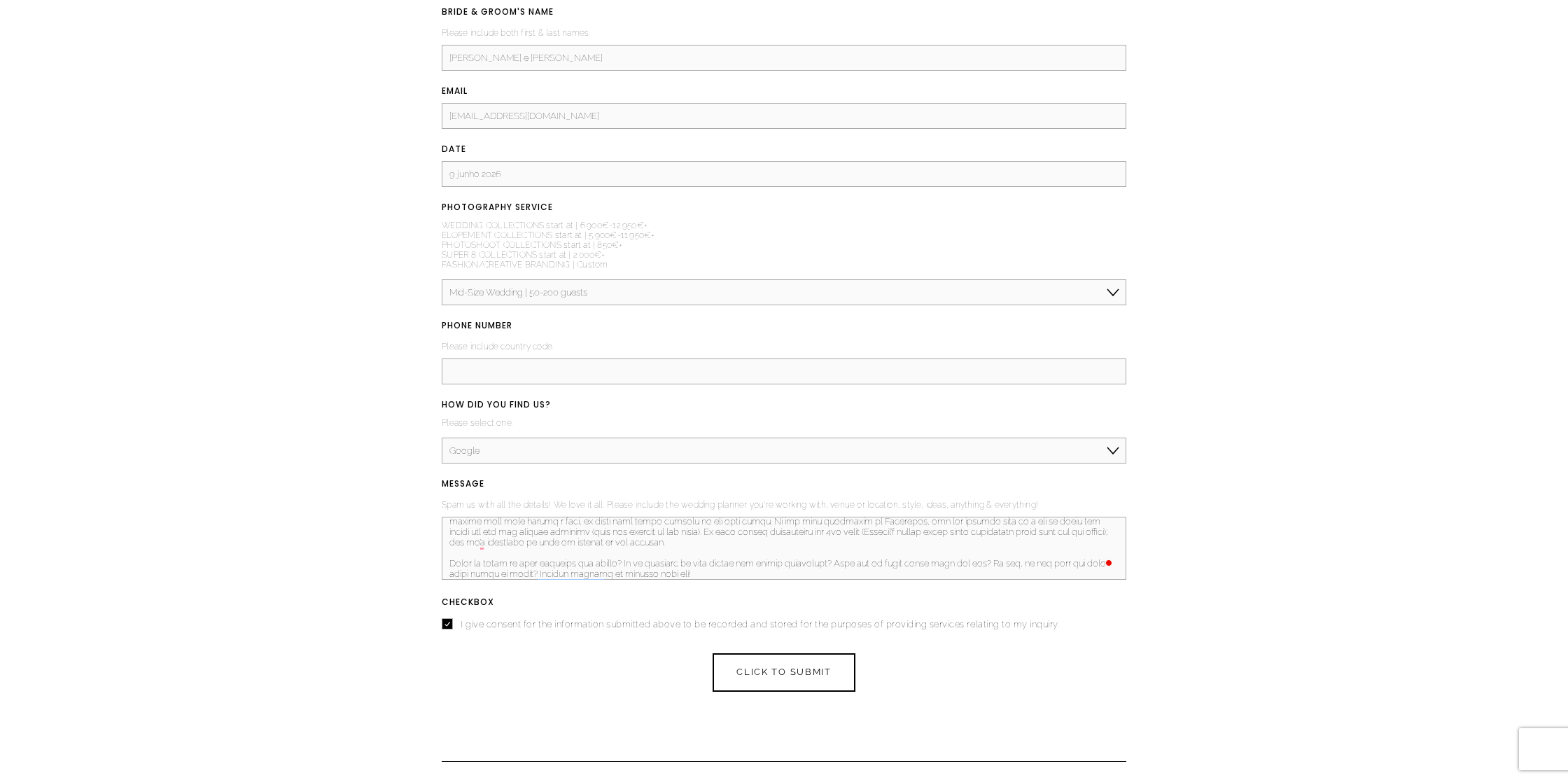
scroll to position [1977, 0]
click at [535, 180] on input "9 junho 2026" at bounding box center [784, 180] width 685 height 26
click at [506, 181] on input "9 junho 2026 TBD" at bounding box center [784, 180] width 685 height 26
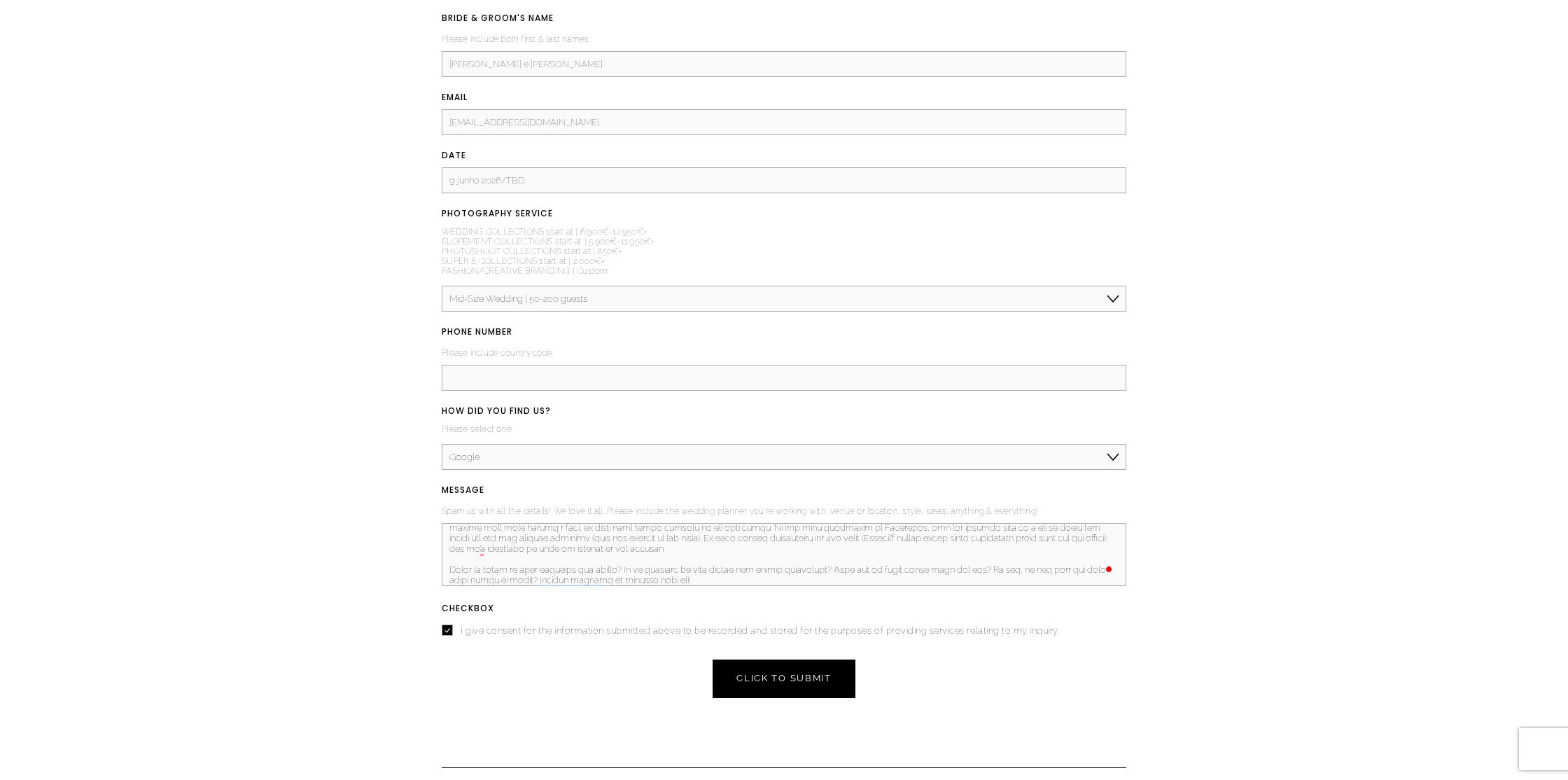
type input "9 junho 2026/TBD"
click at [796, 679] on span "CLICK TO SUBMIT" at bounding box center [784, 678] width 94 height 10
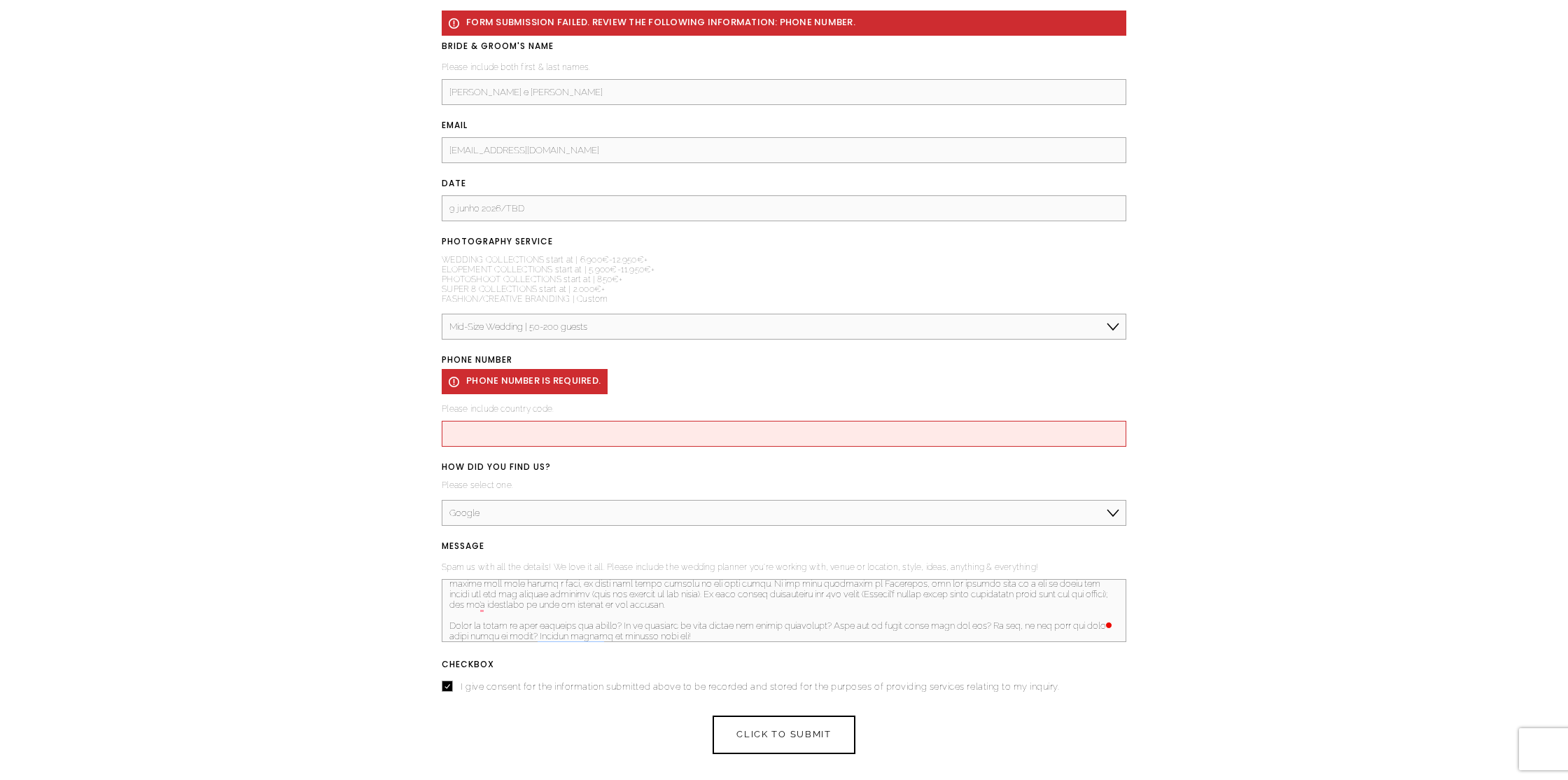
click at [529, 436] on input "PHONE NUMBER (required) PHONE NUMBER is required." at bounding box center [784, 433] width 685 height 26
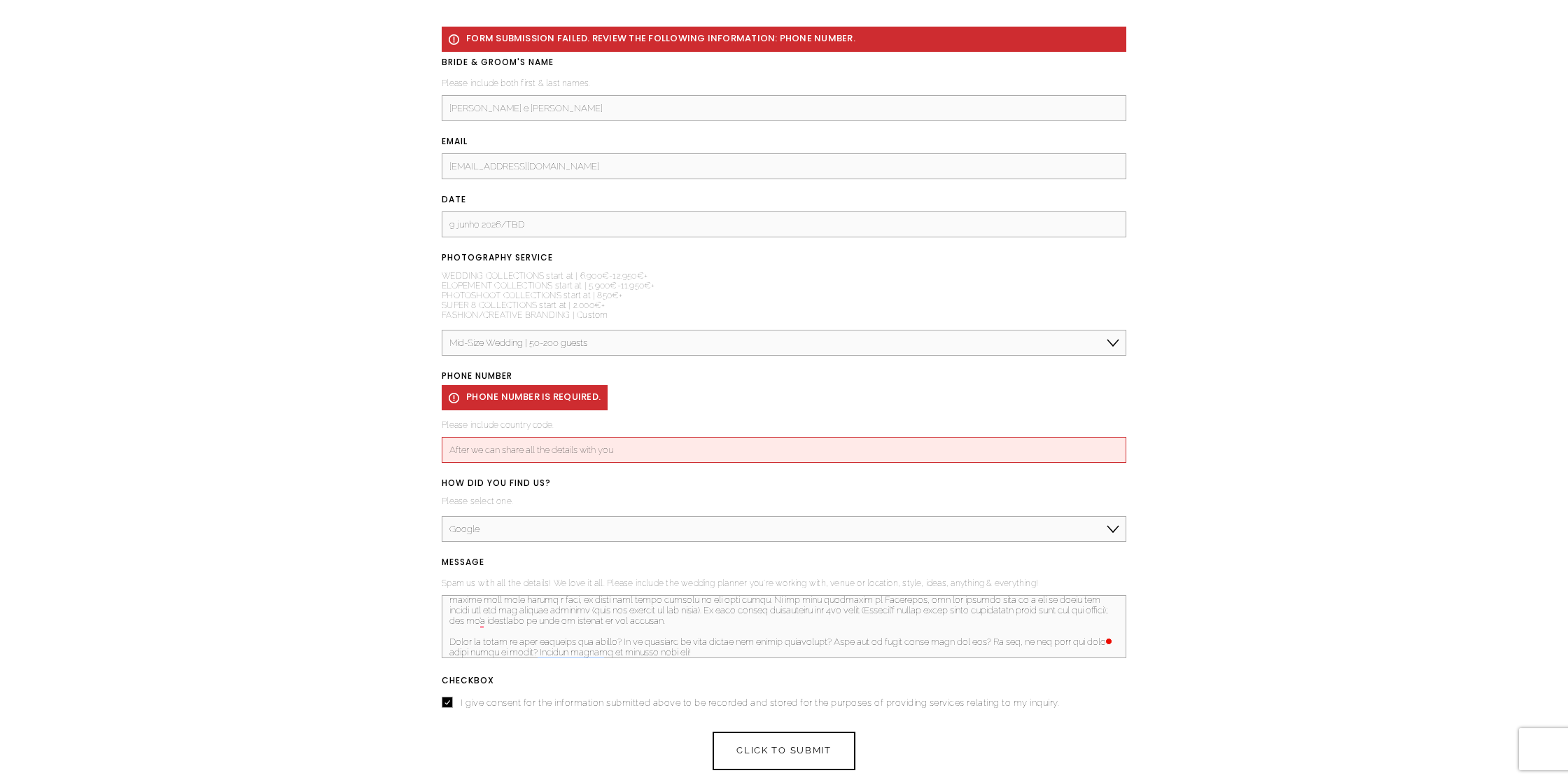
scroll to position [1957, 0]
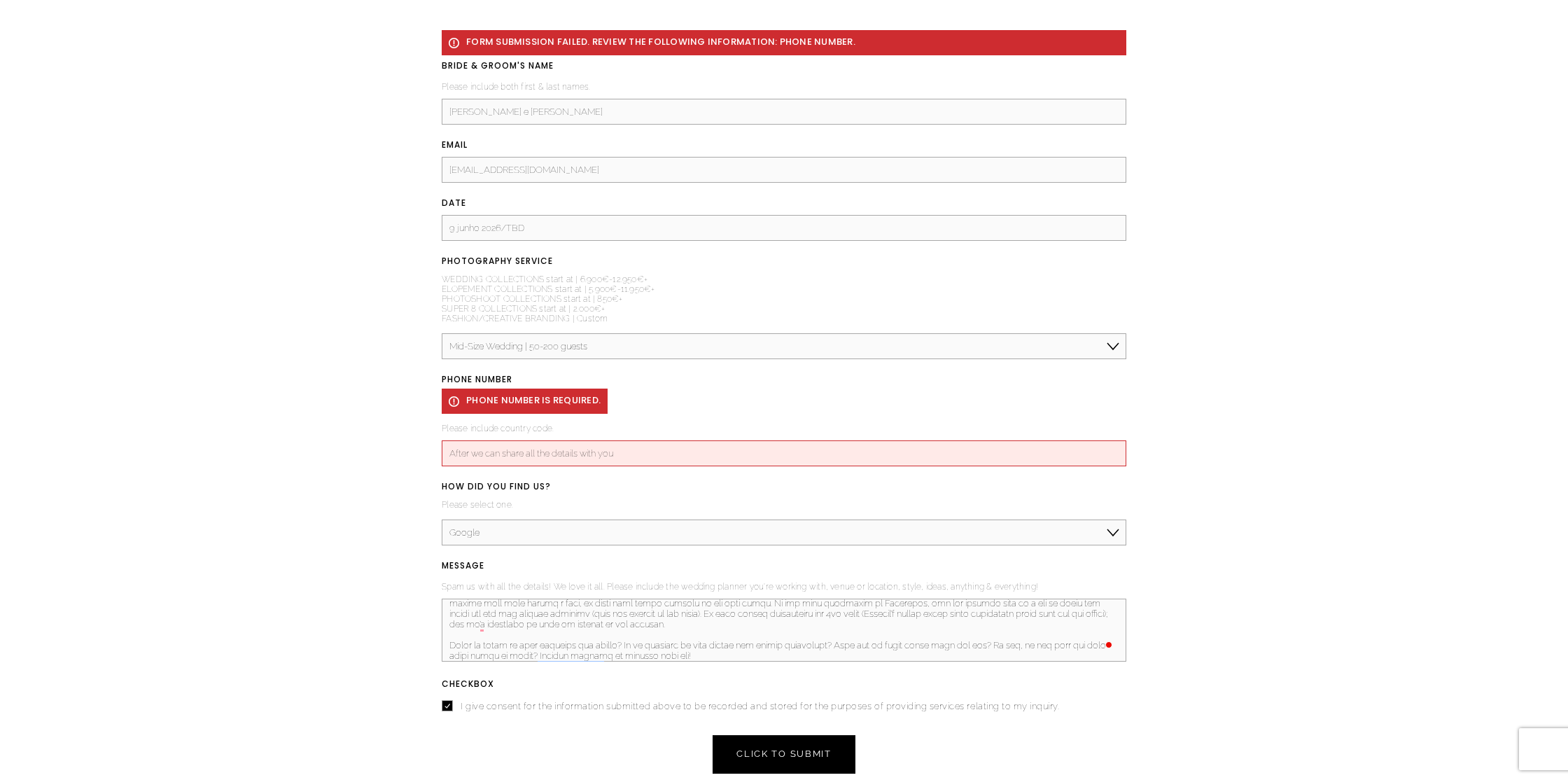
type input "After we can share all the details with you"
click at [784, 759] on span "CLICK TO SUBMIT" at bounding box center [784, 753] width 94 height 10
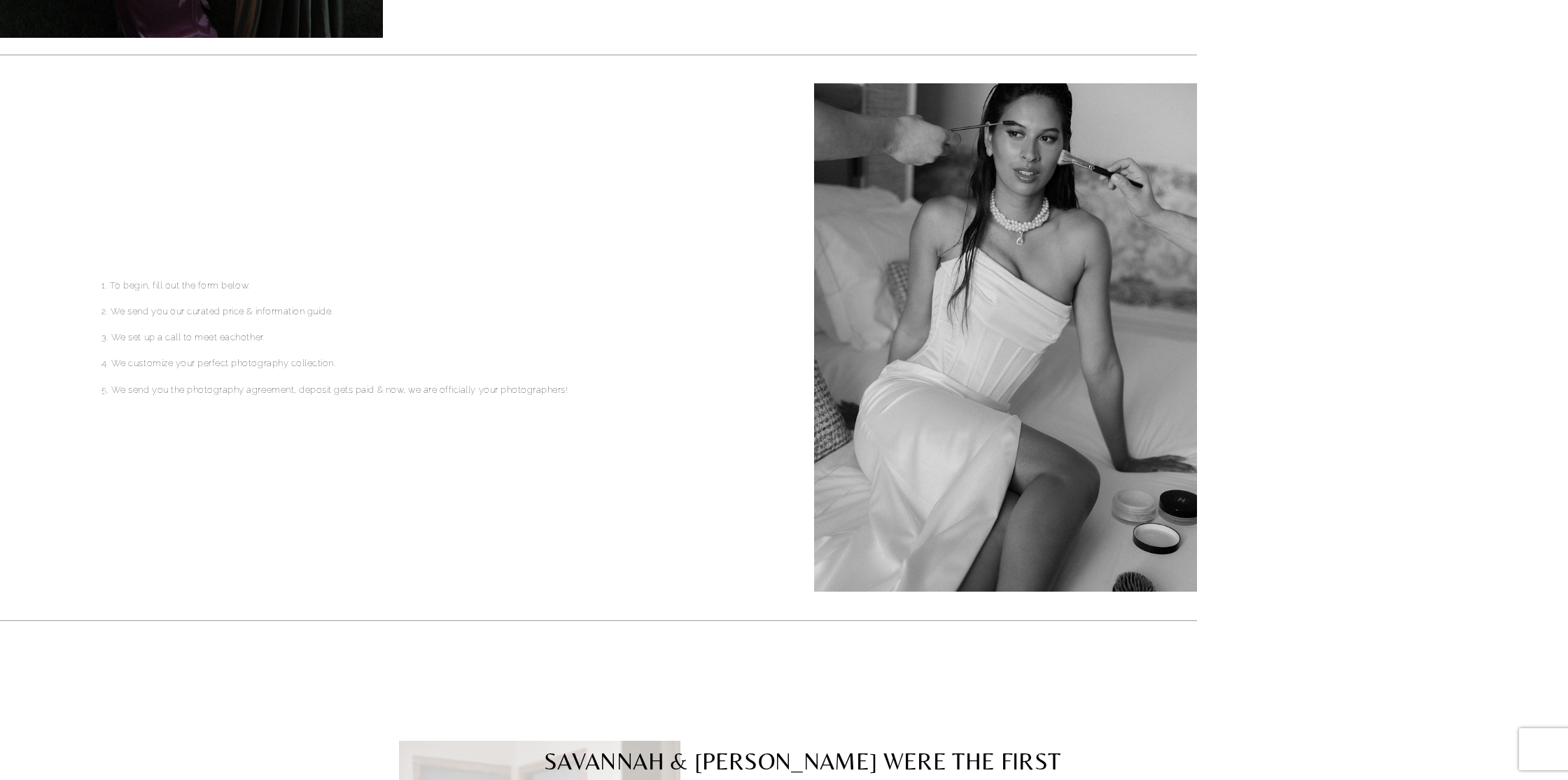
scroll to position [0, 0]
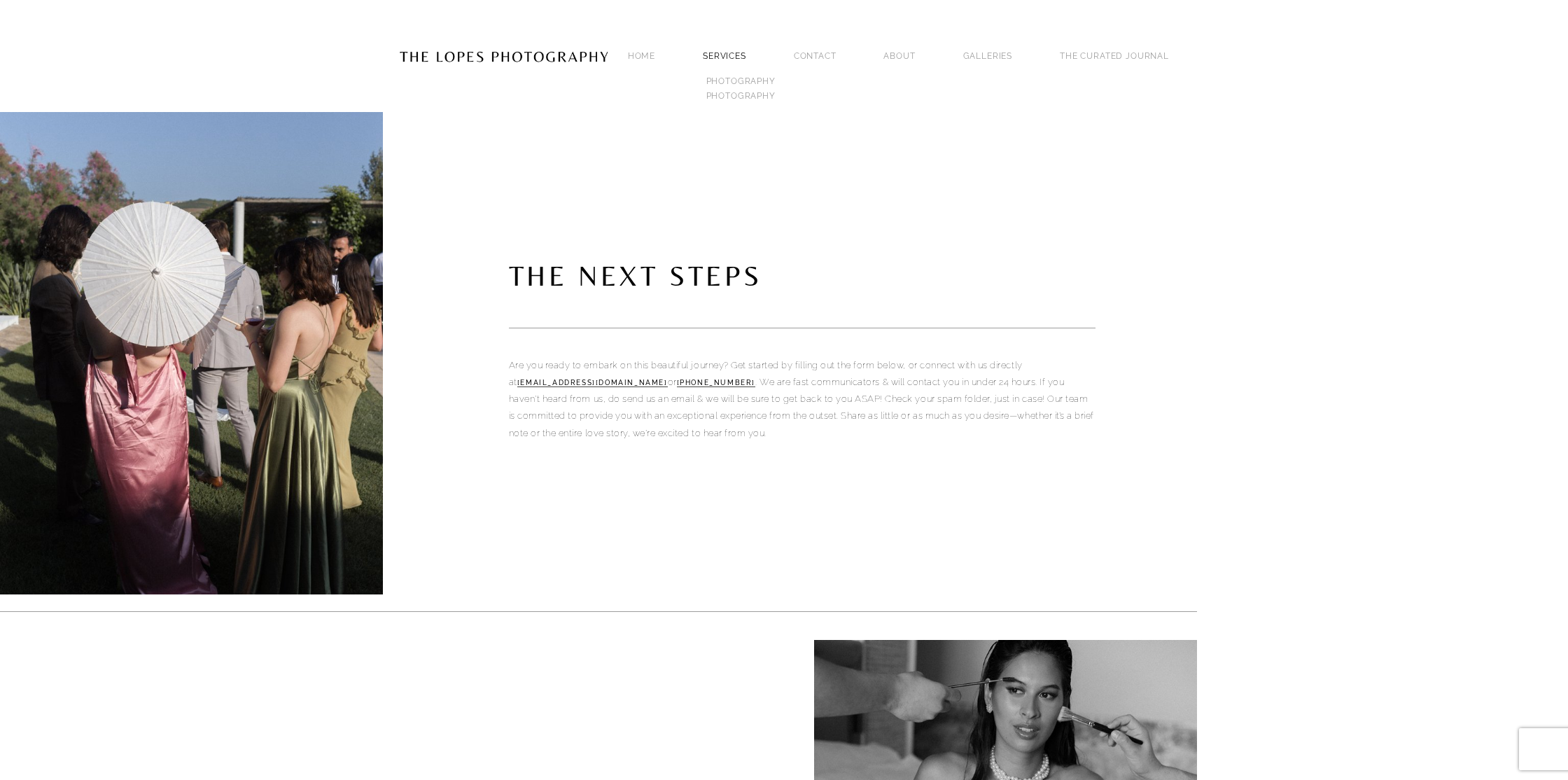
click at [746, 51] on link "SERVICES" at bounding box center [724, 56] width 43 height 10
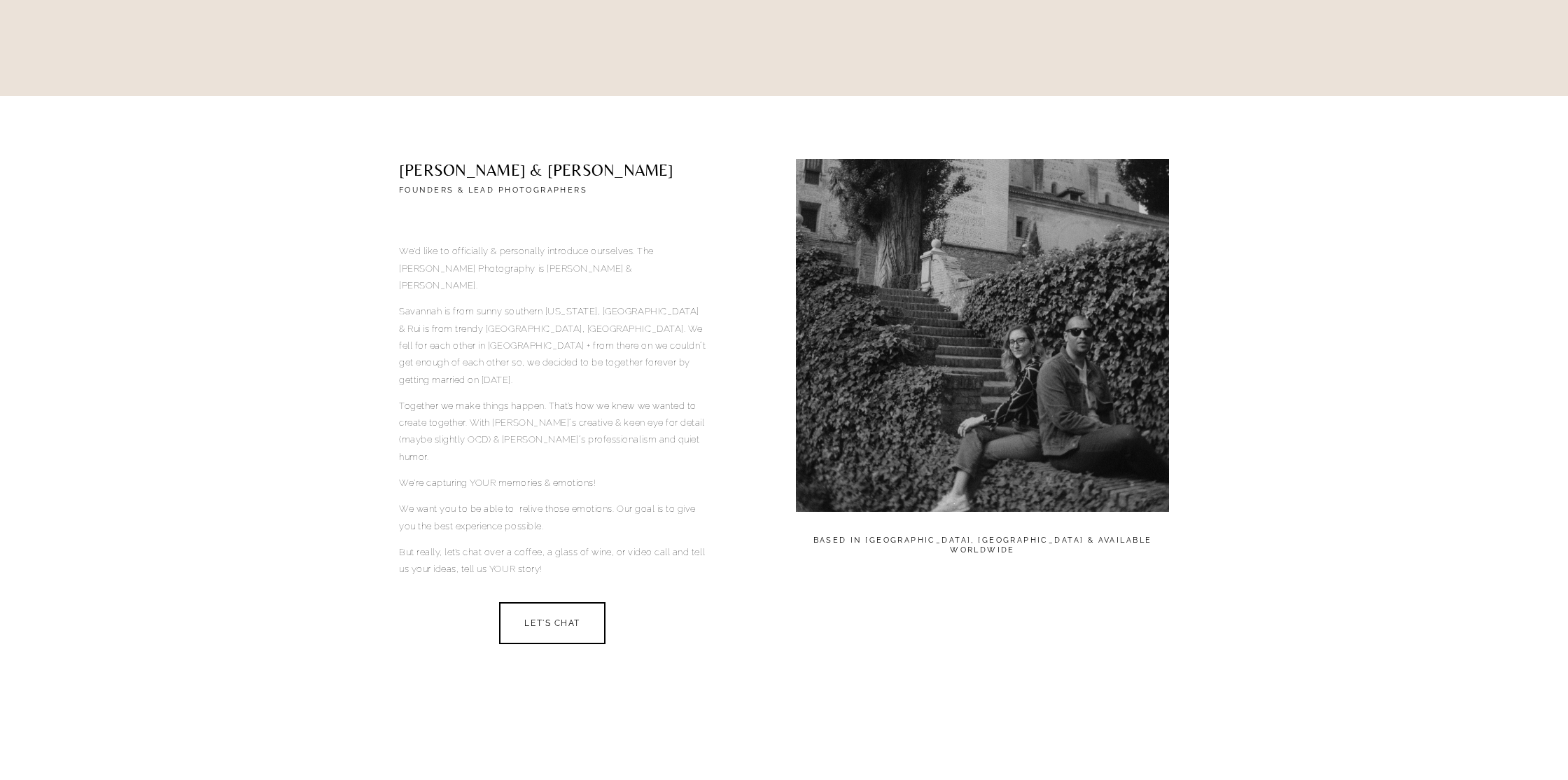
scroll to position [563, 0]
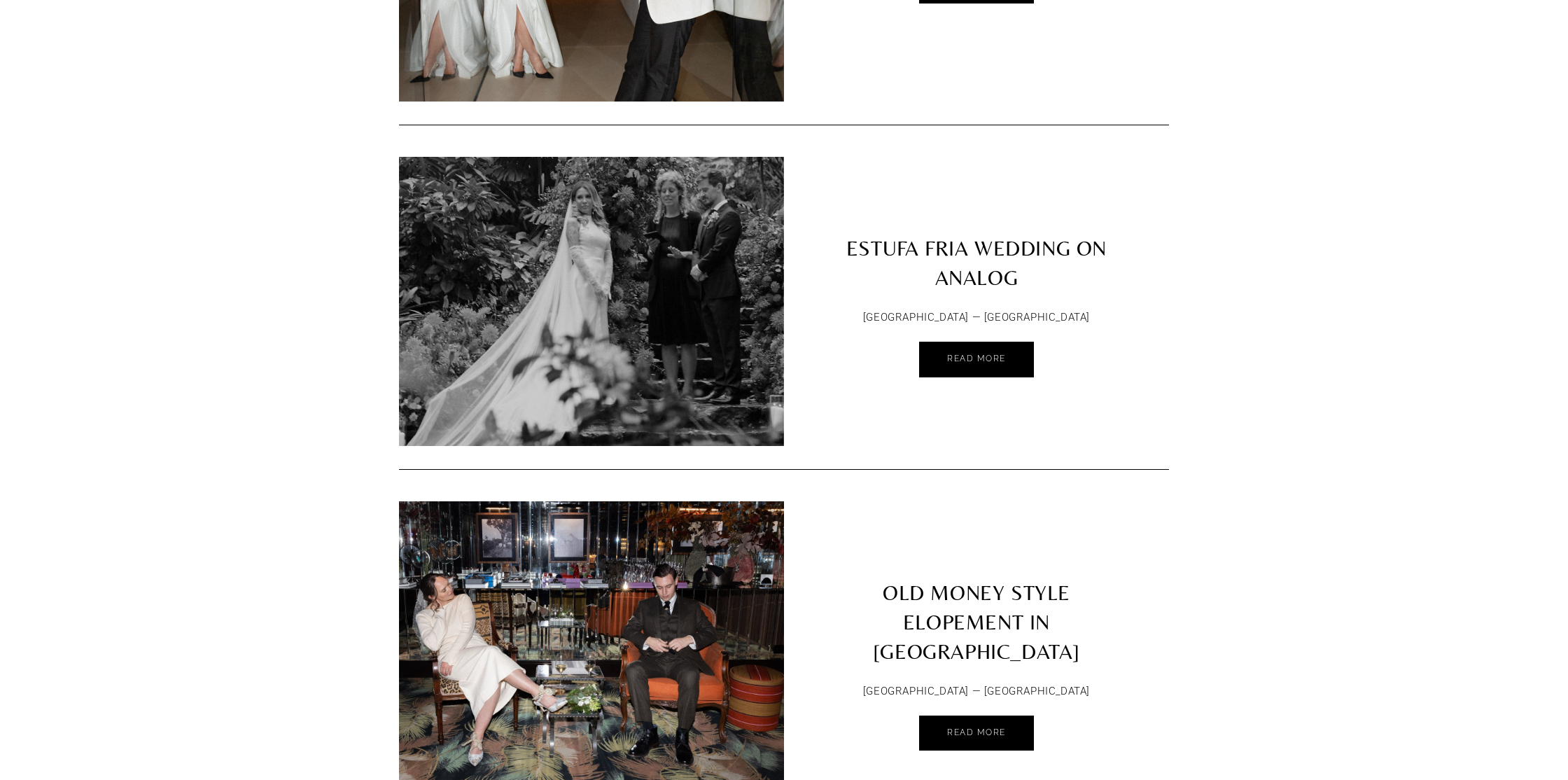
scroll to position [2452, 0]
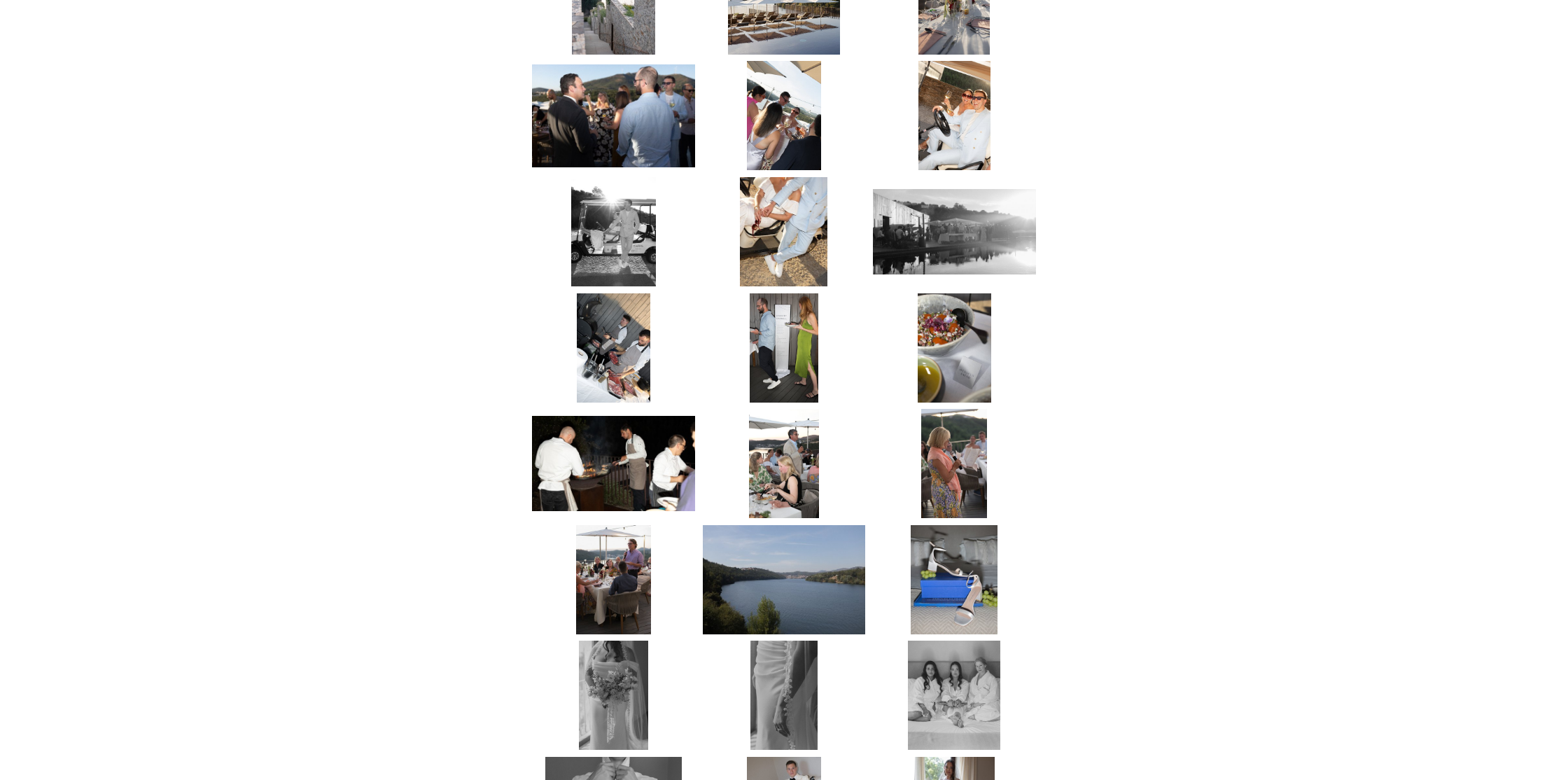
scroll to position [947, 0]
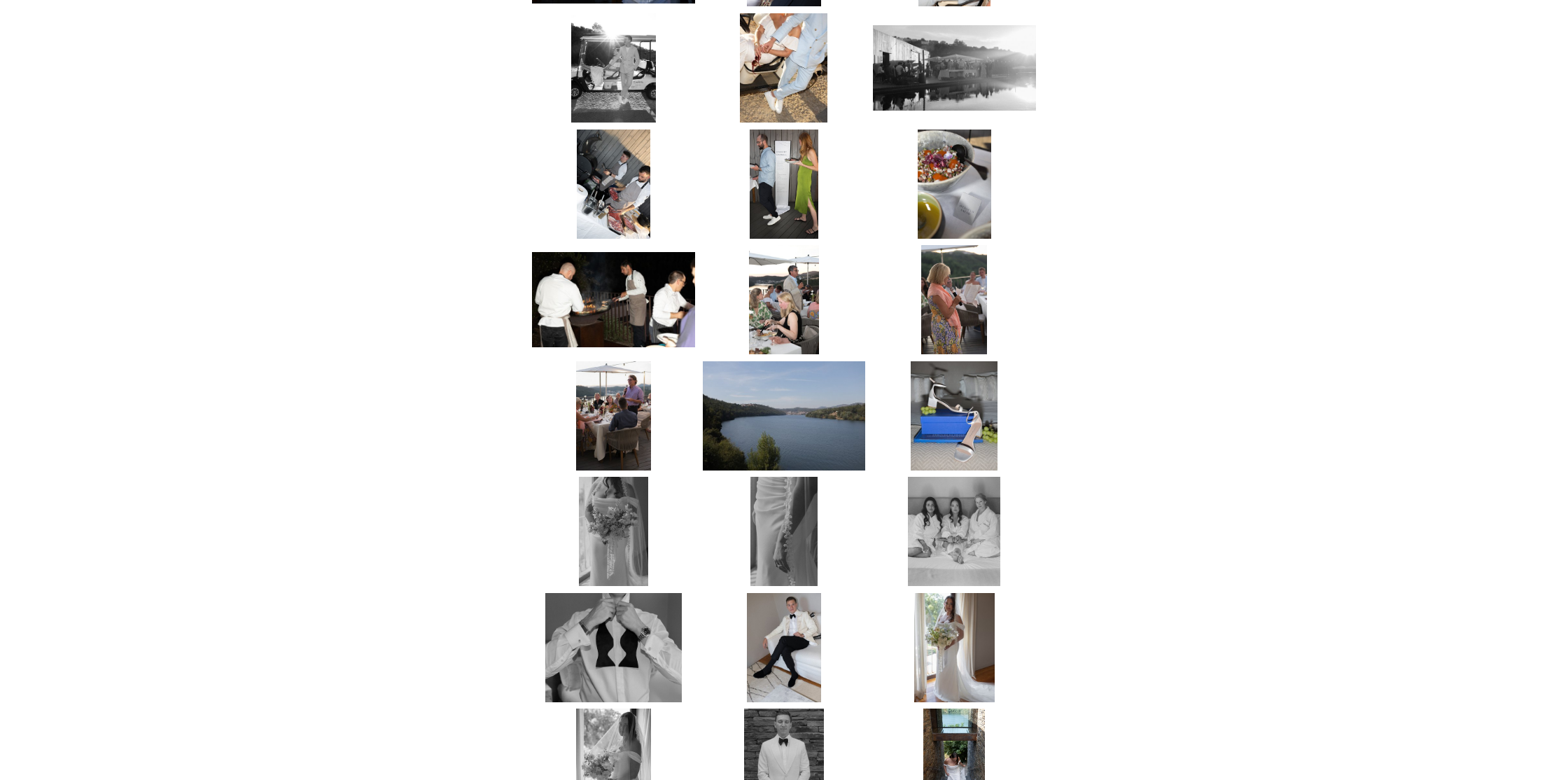
click at [806, 155] on img at bounding box center [784, 184] width 69 height 109
click at [778, 162] on img at bounding box center [784, 184] width 69 height 109
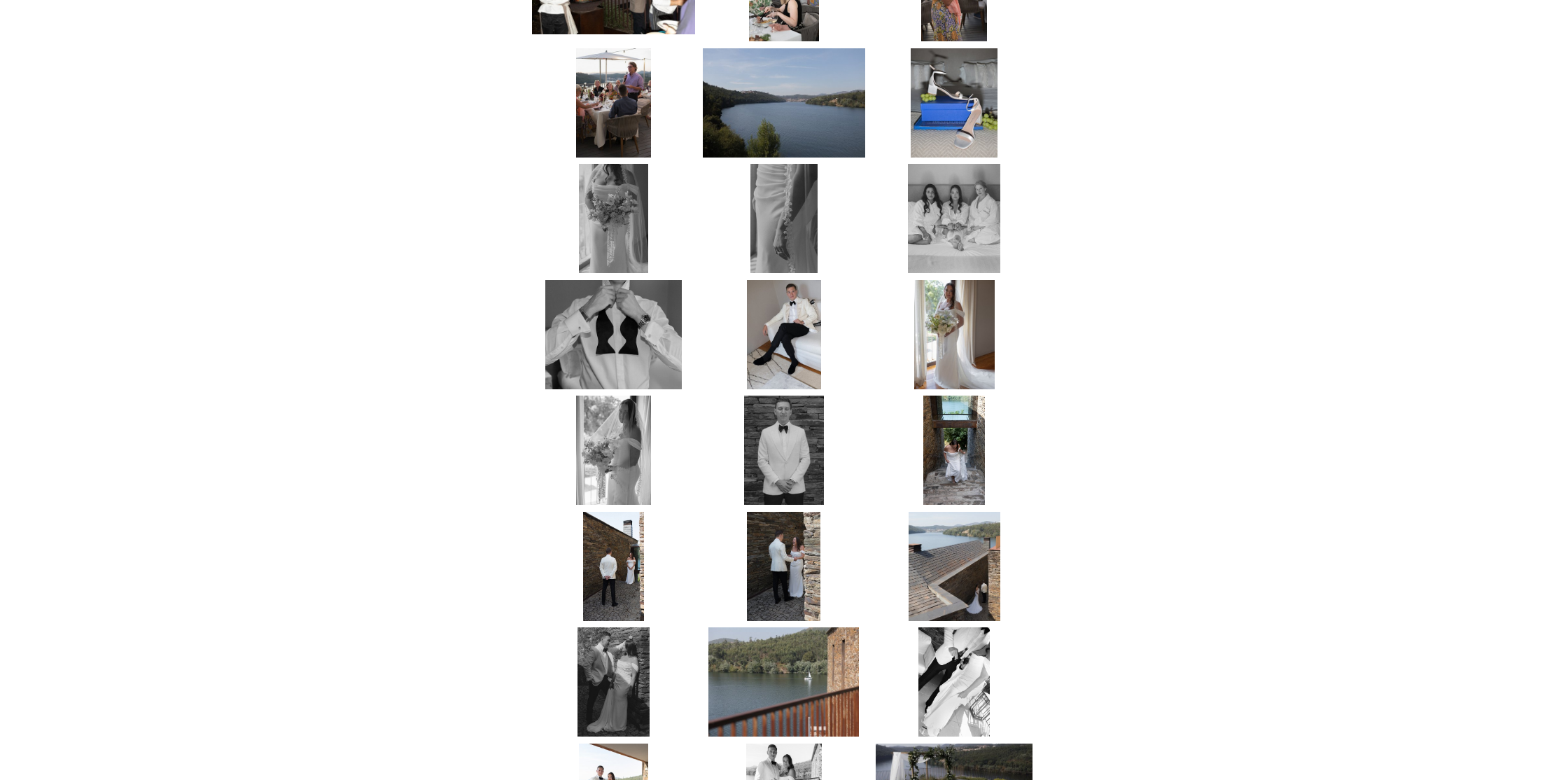
scroll to position [0, 0]
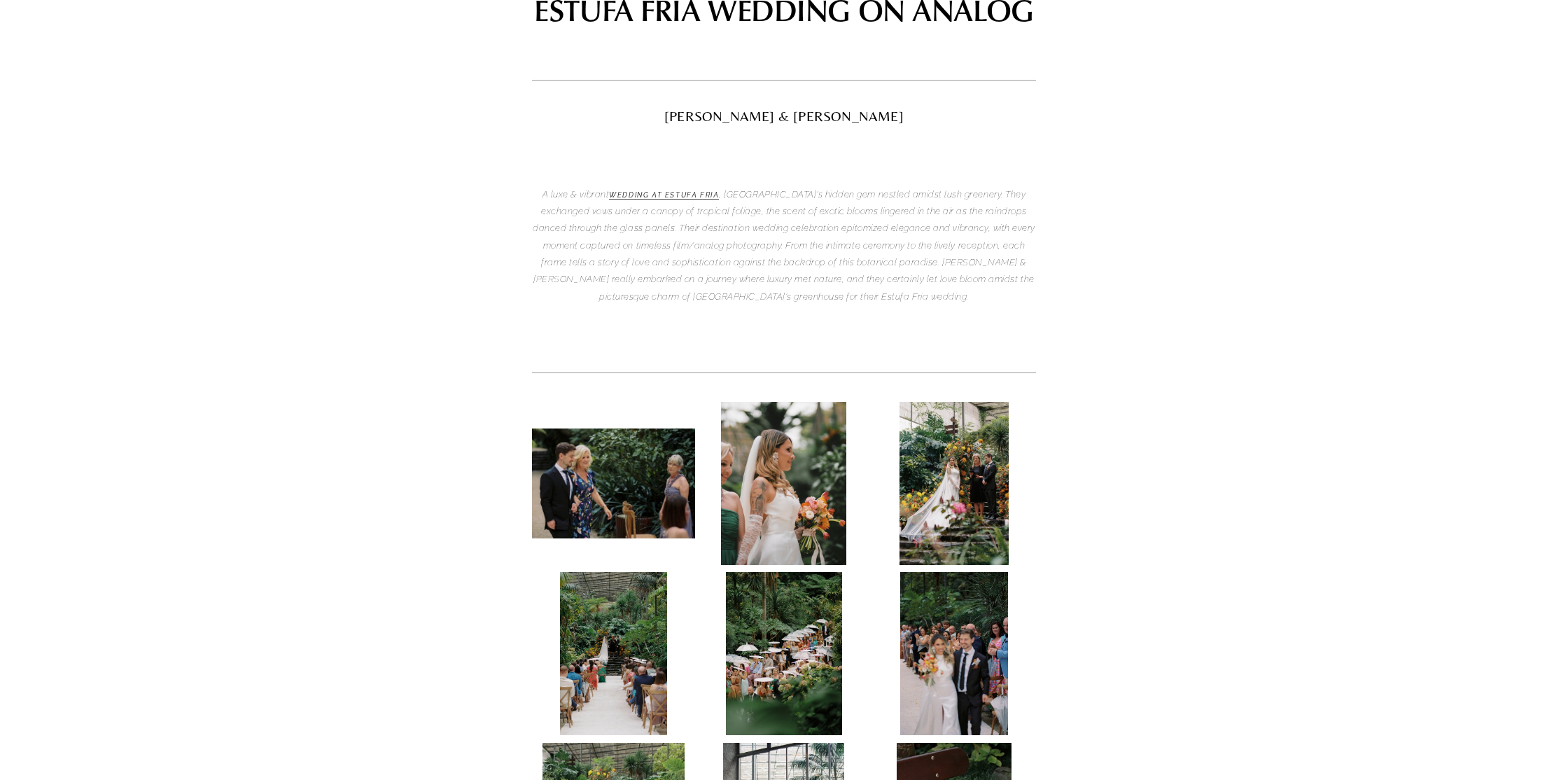
scroll to position [152, 0]
click at [607, 476] on img at bounding box center [614, 483] width 163 height 110
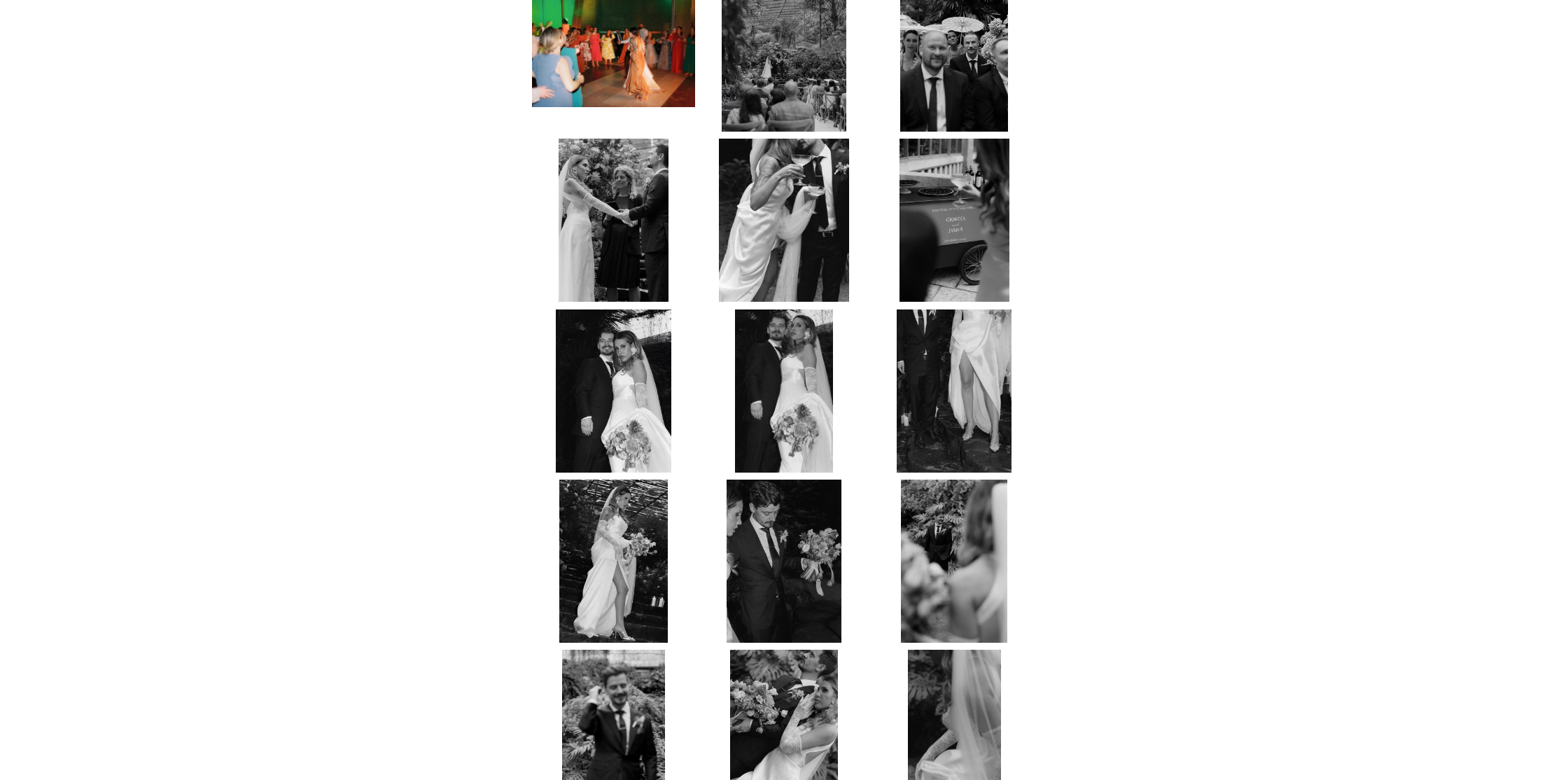
scroll to position [0, 0]
